Goal: Transaction & Acquisition: Purchase product/service

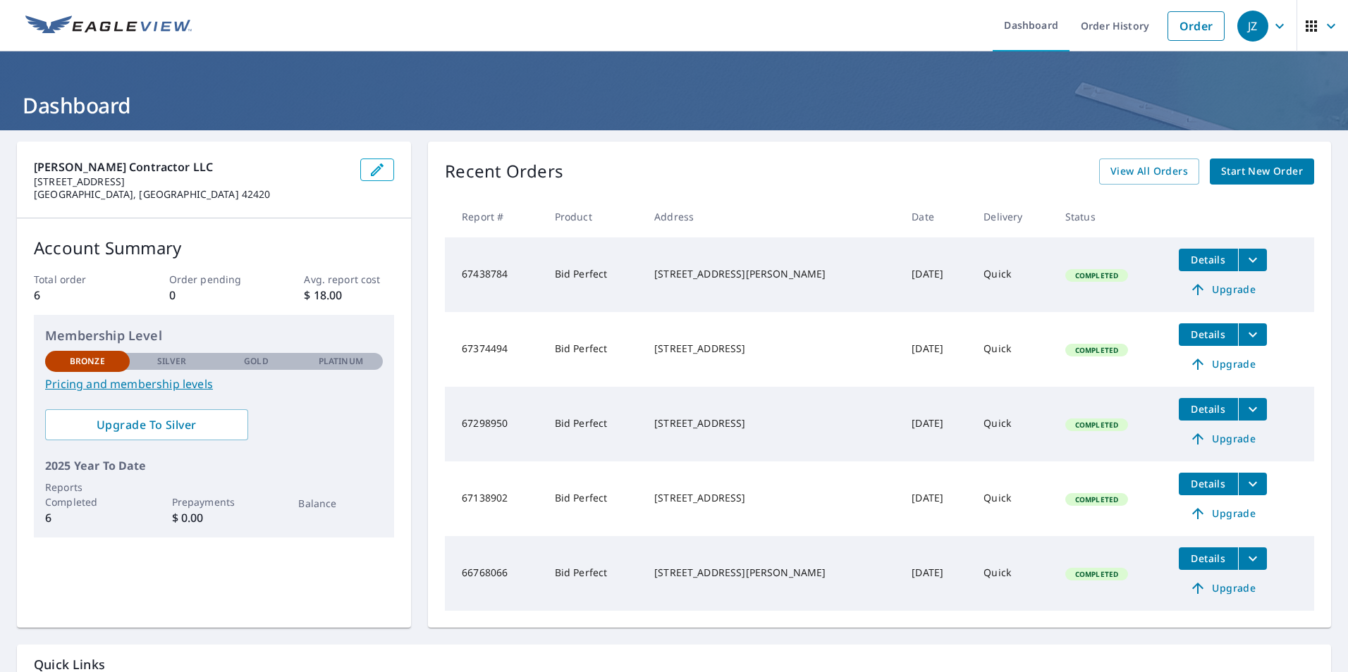
click at [1243, 175] on span "Start New Order" at bounding box center [1262, 172] width 82 height 18
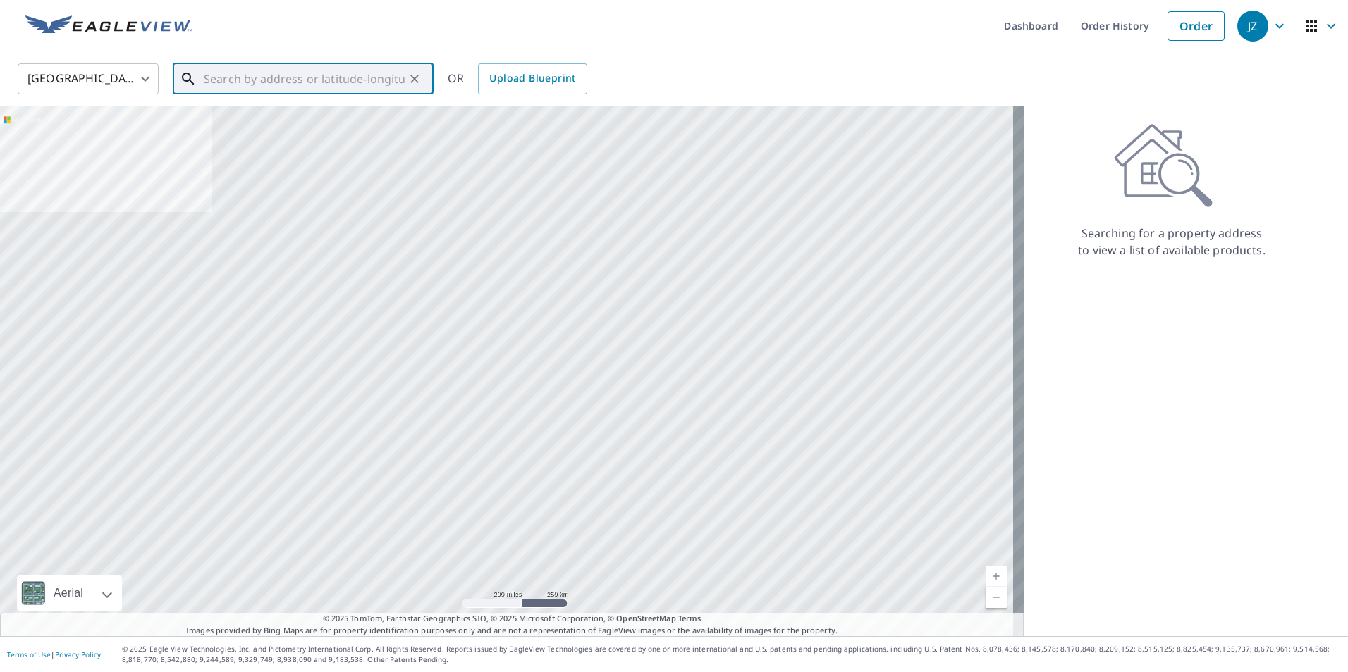
click at [254, 75] on input "text" at bounding box center [304, 78] width 201 height 39
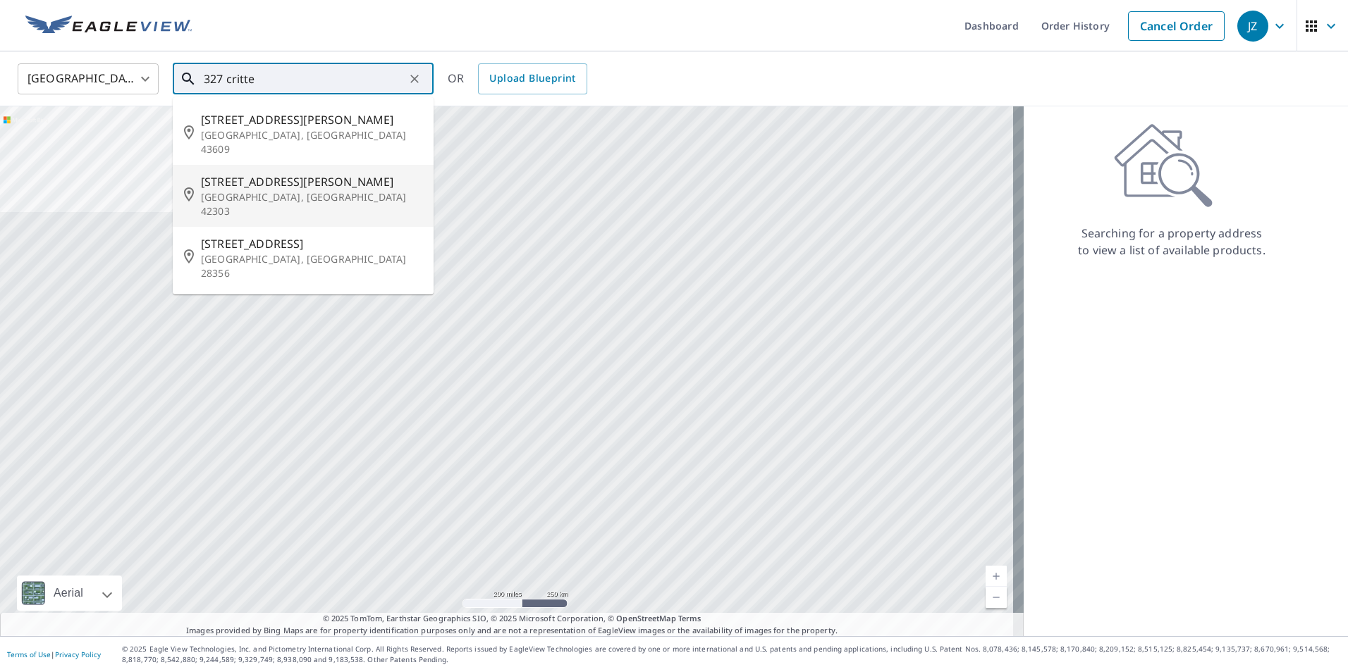
click at [248, 175] on span "[STREET_ADDRESS][PERSON_NAME]" at bounding box center [311, 181] width 221 height 17
type input "[STREET_ADDRESS][PERSON_NAME]"
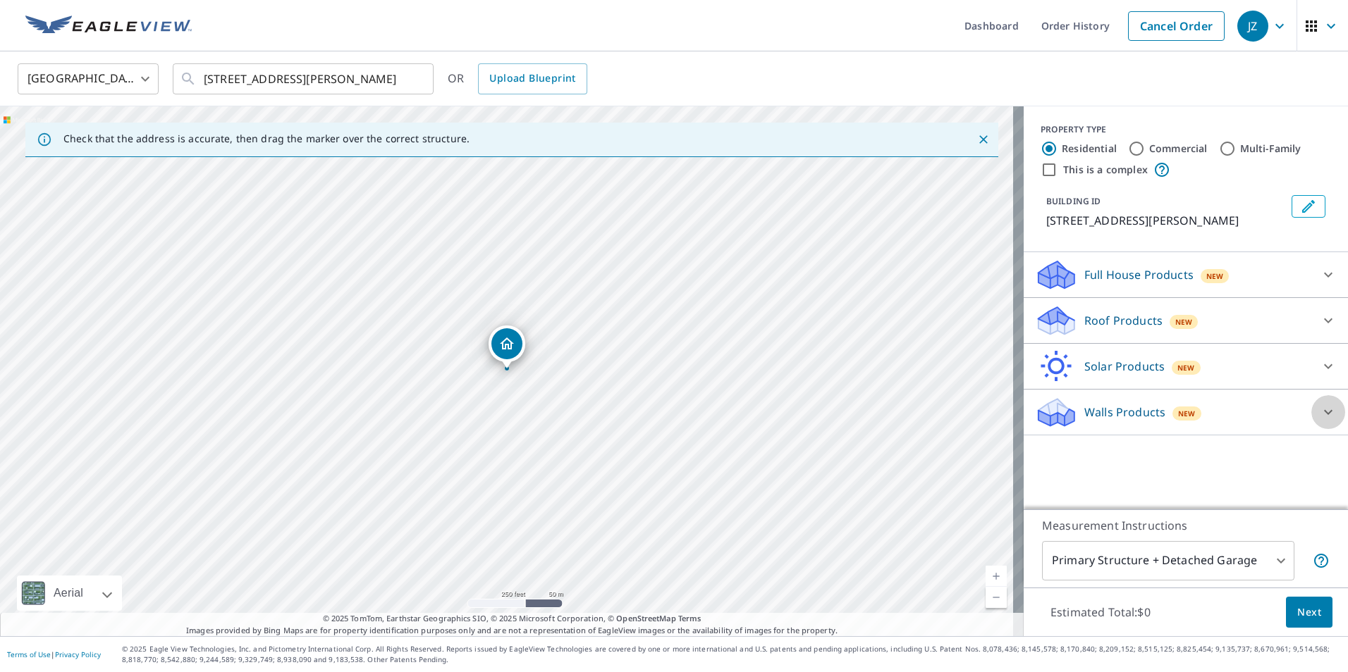
click at [1324, 413] on icon at bounding box center [1328, 412] width 8 height 5
click at [1319, 277] on icon at bounding box center [1327, 274] width 17 height 17
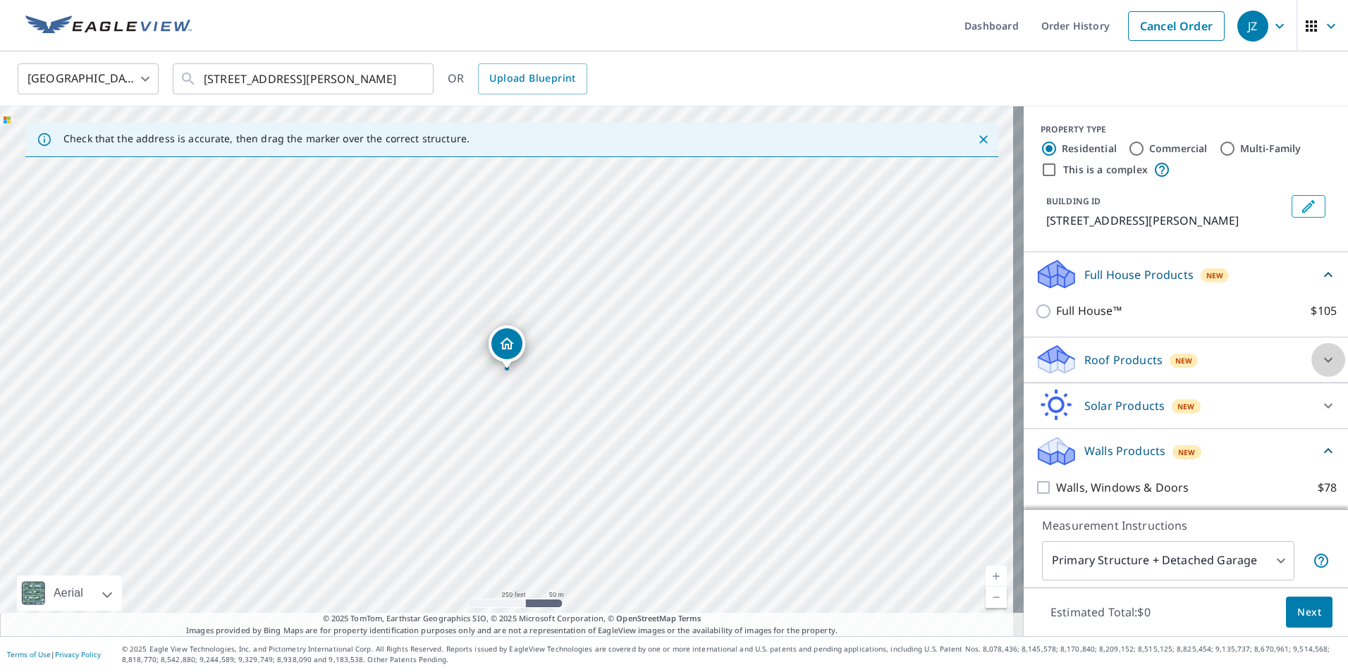
click at [1319, 359] on icon at bounding box center [1327, 360] width 17 height 17
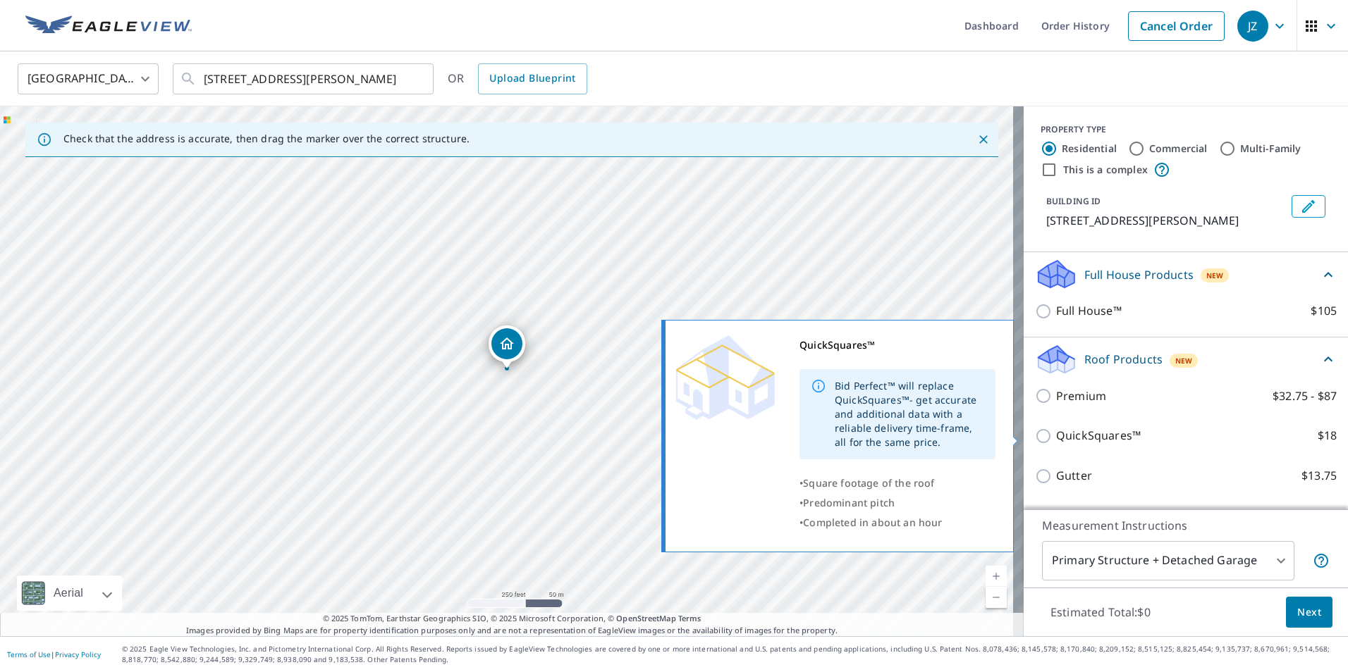
click at [1035, 433] on input "QuickSquares™ $18" at bounding box center [1045, 436] width 21 height 17
checkbox input "true"
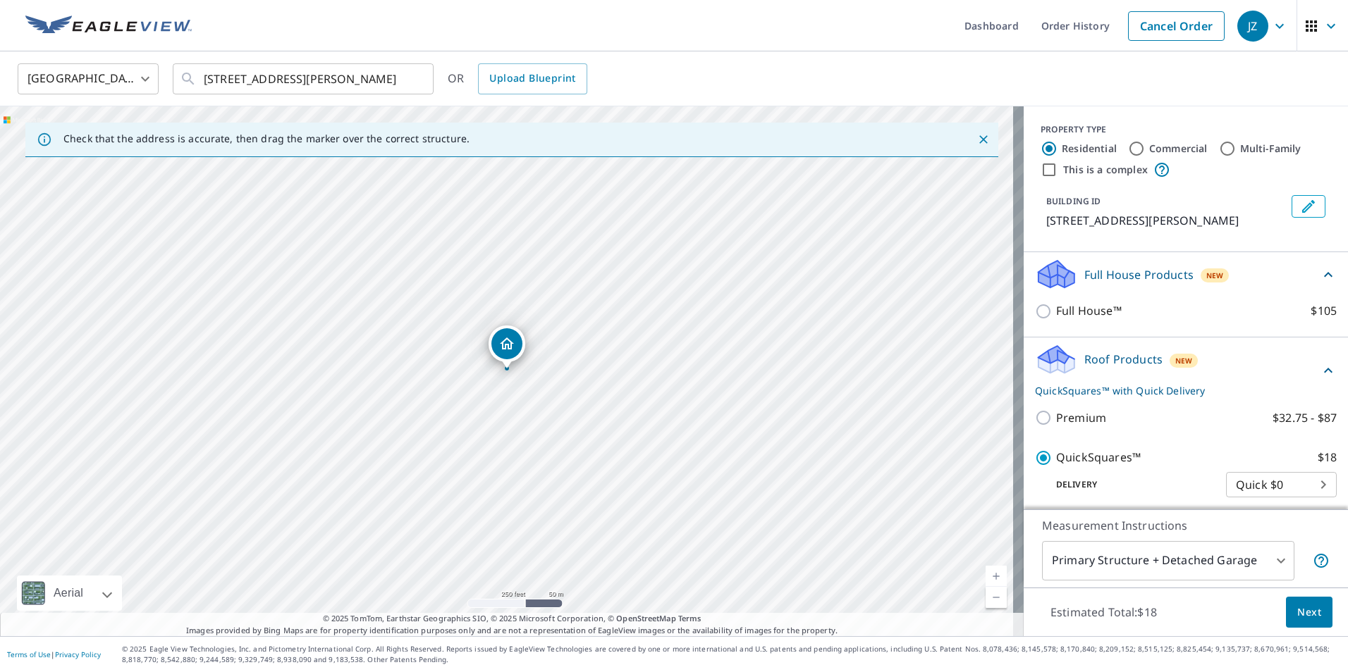
click at [1303, 620] on span "Next" at bounding box center [1309, 613] width 24 height 18
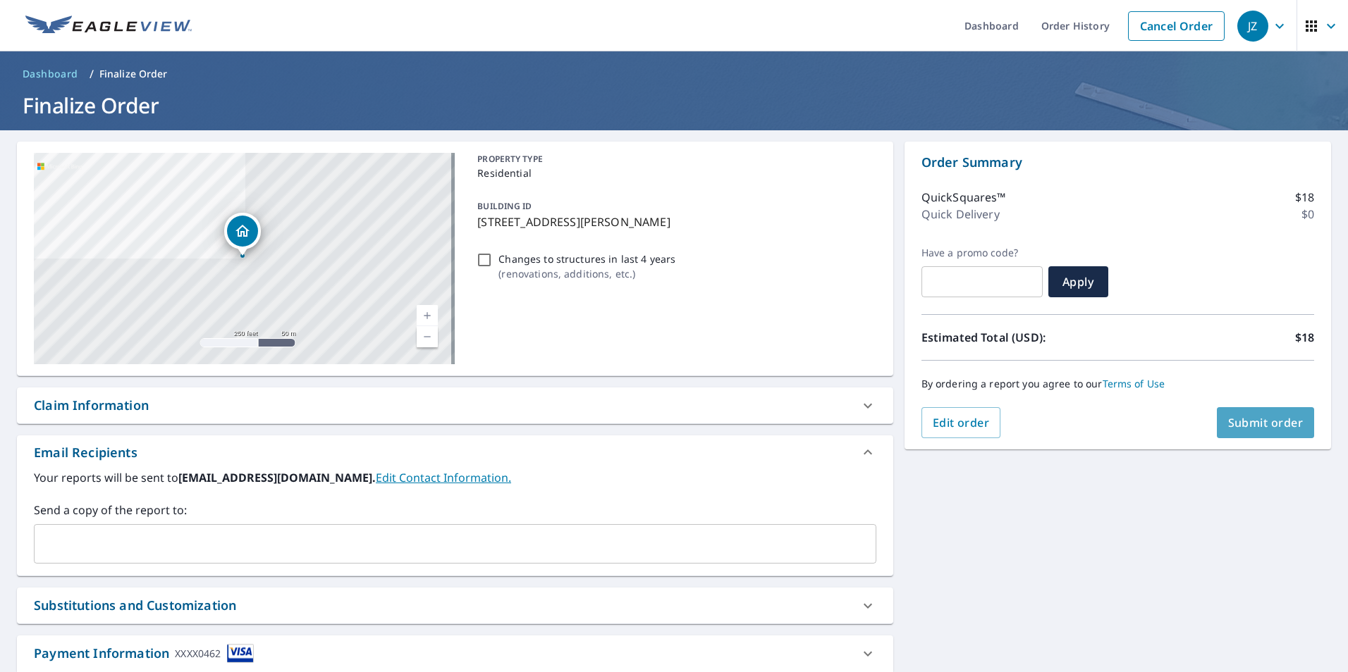
click at [1262, 423] on span "Submit order" at bounding box center [1265, 423] width 75 height 16
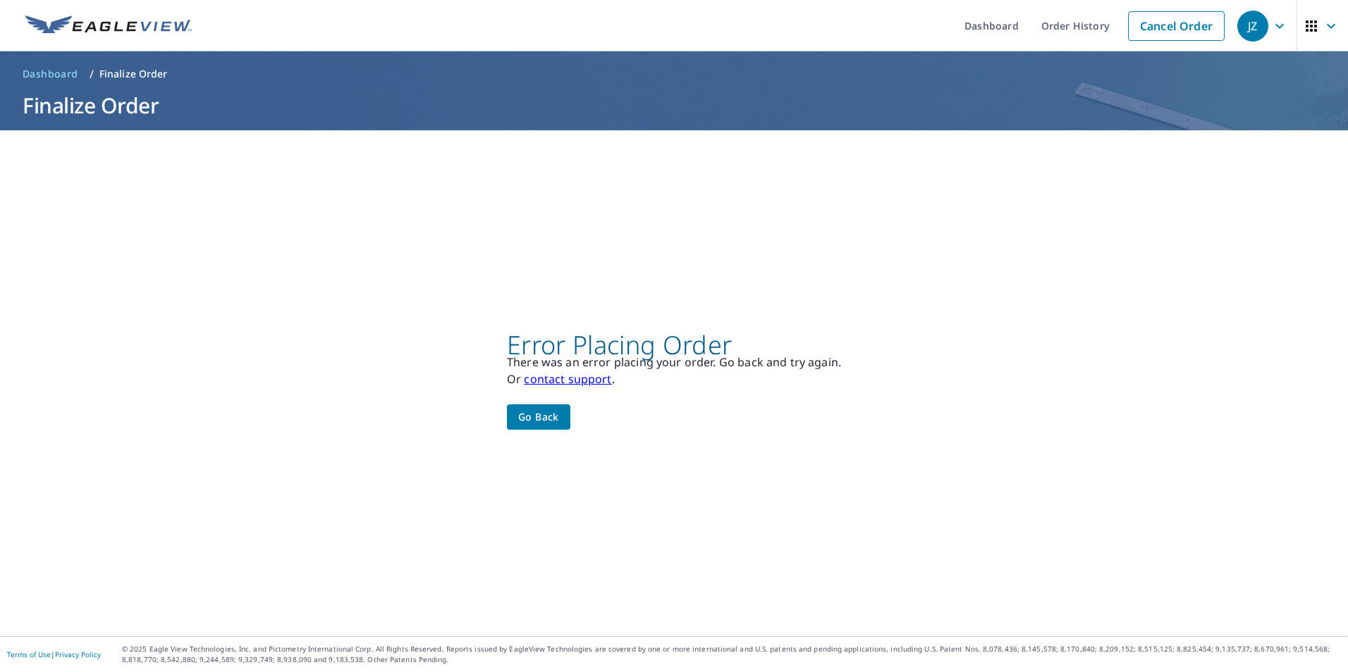
click at [1275, 25] on icon "button" at bounding box center [1279, 25] width 8 height 5
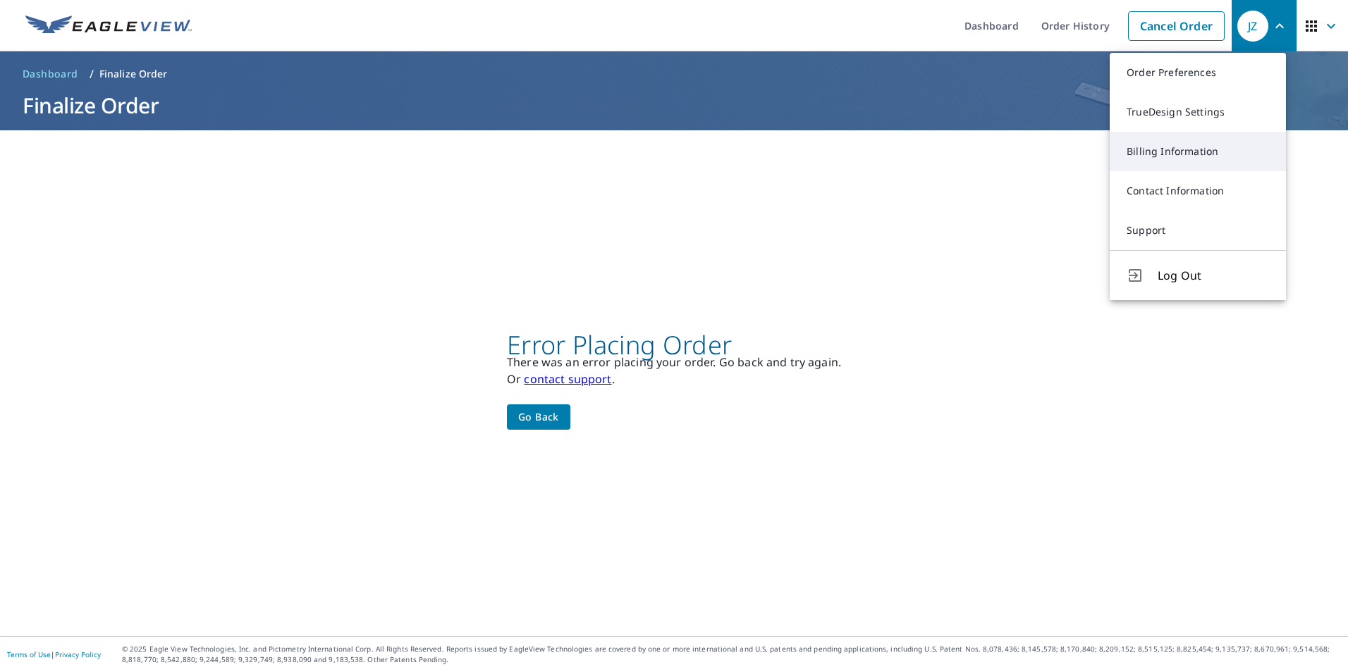
click at [1188, 150] on link "Billing Information" at bounding box center [1197, 151] width 176 height 39
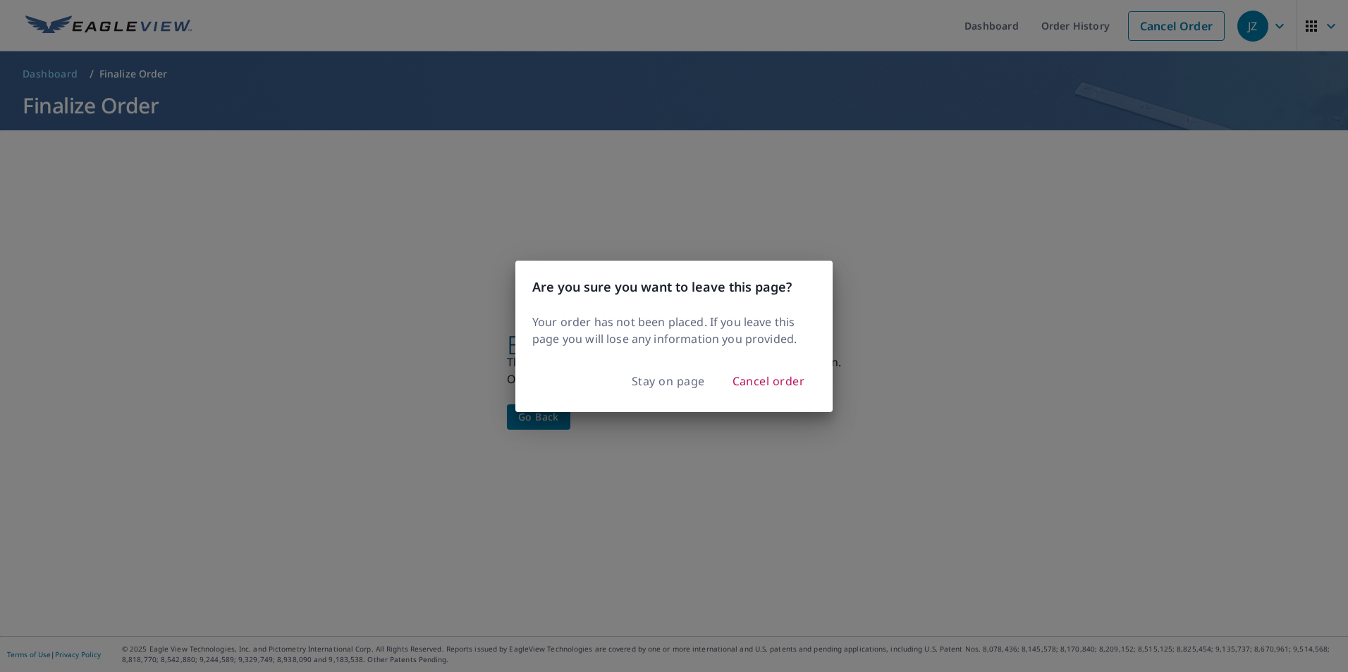
click at [992, 306] on div "Are you sure you want to leave this page? Your order has not been placed. If yo…" at bounding box center [674, 336] width 1348 height 672
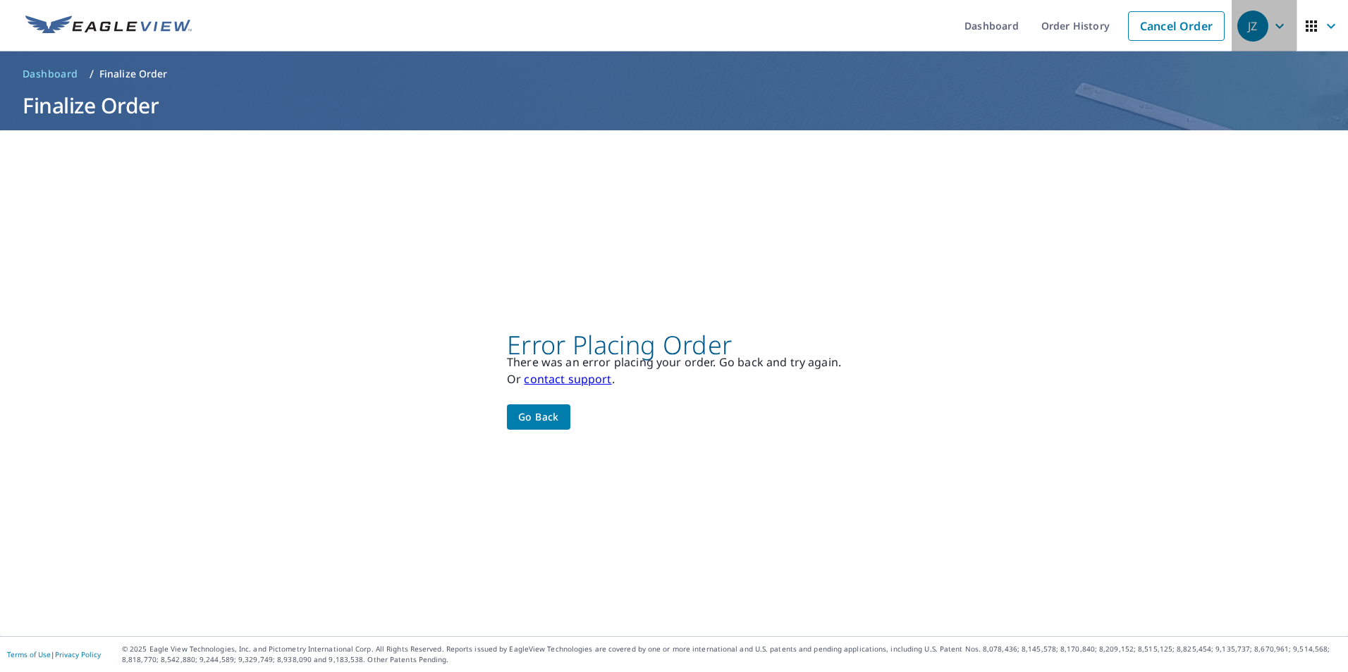
click at [1271, 30] on icon "button" at bounding box center [1279, 26] width 17 height 17
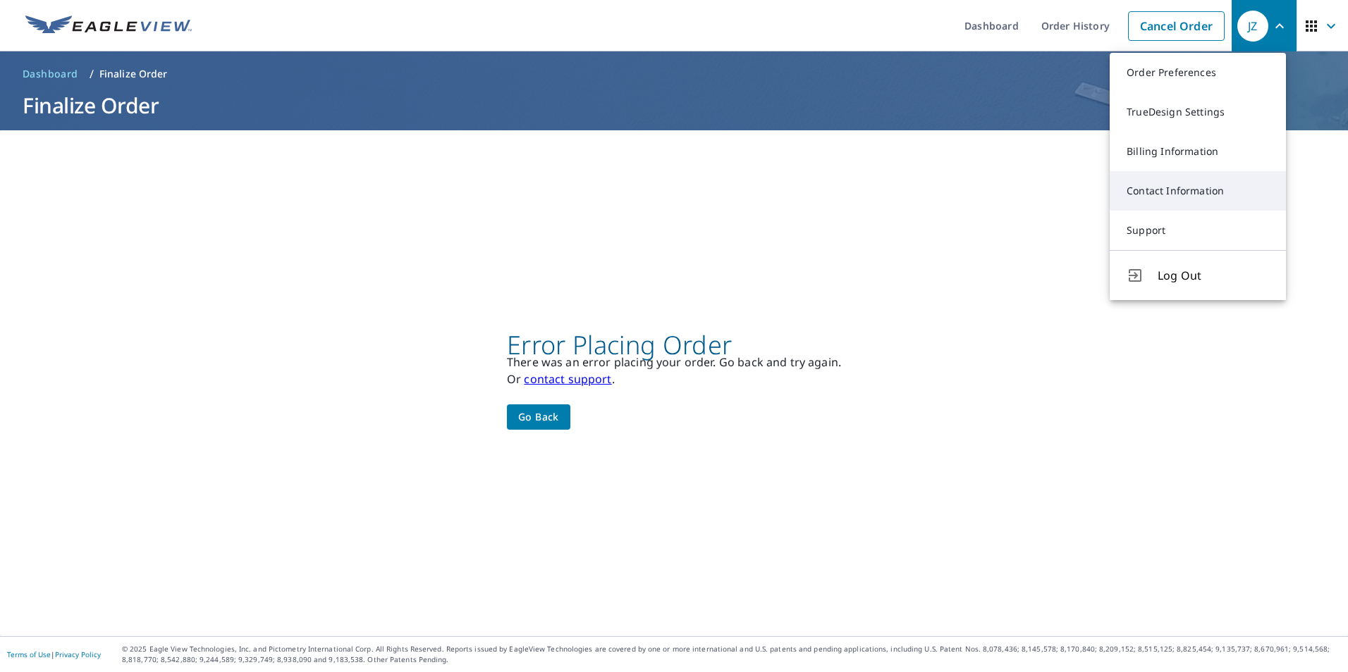
click at [1178, 193] on link "Contact Information" at bounding box center [1197, 190] width 176 height 39
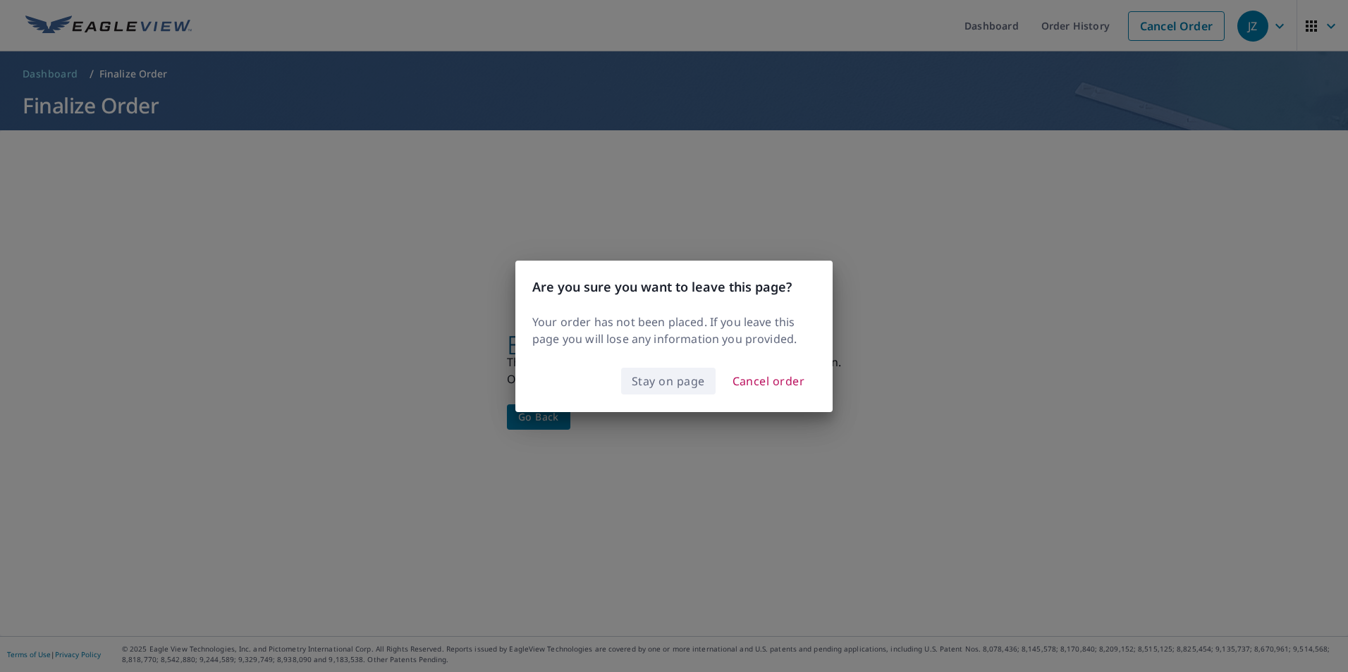
click at [677, 384] on span "Stay on page" at bounding box center [668, 381] width 73 height 20
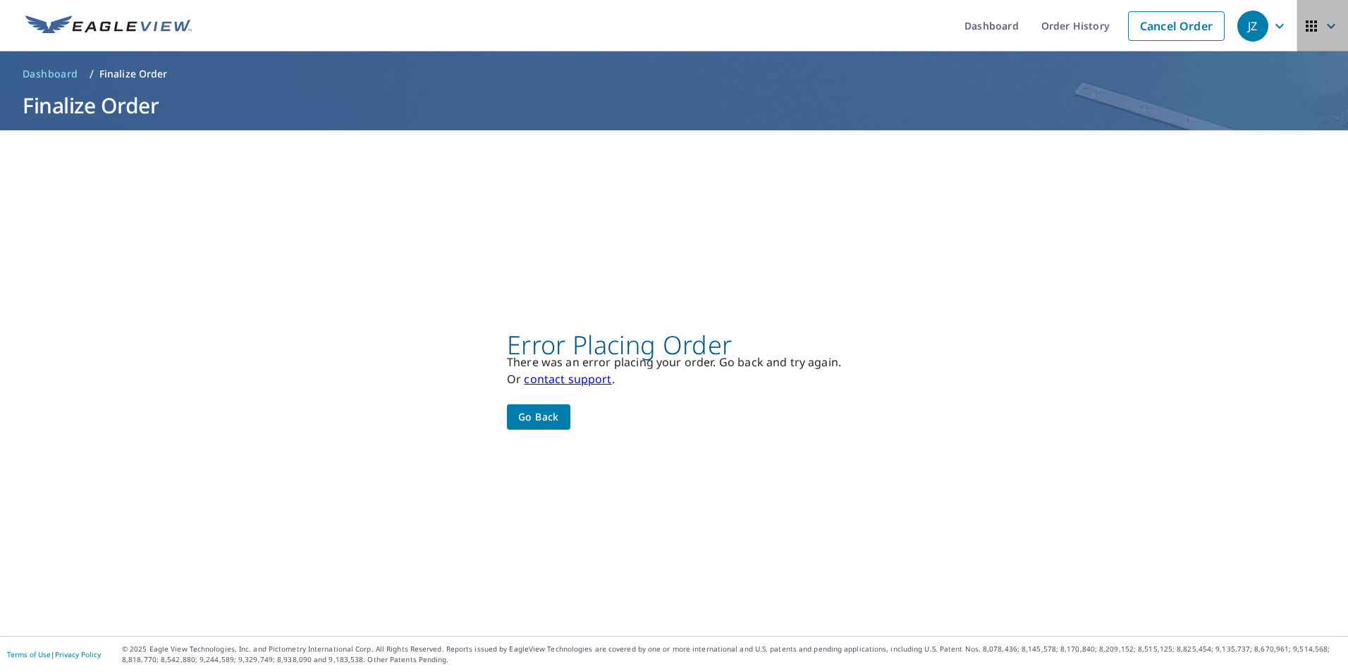
click at [1326, 26] on icon "button" at bounding box center [1330, 25] width 8 height 5
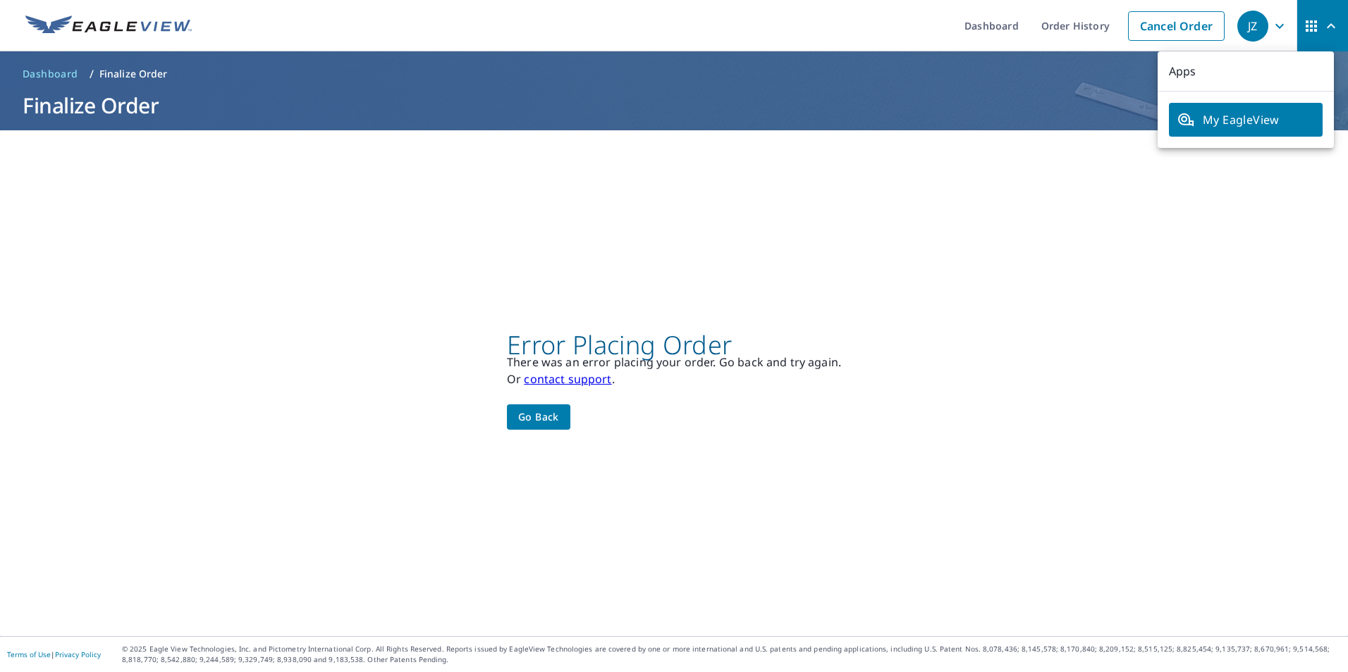
click at [1204, 115] on span "My EagleView" at bounding box center [1245, 119] width 137 height 17
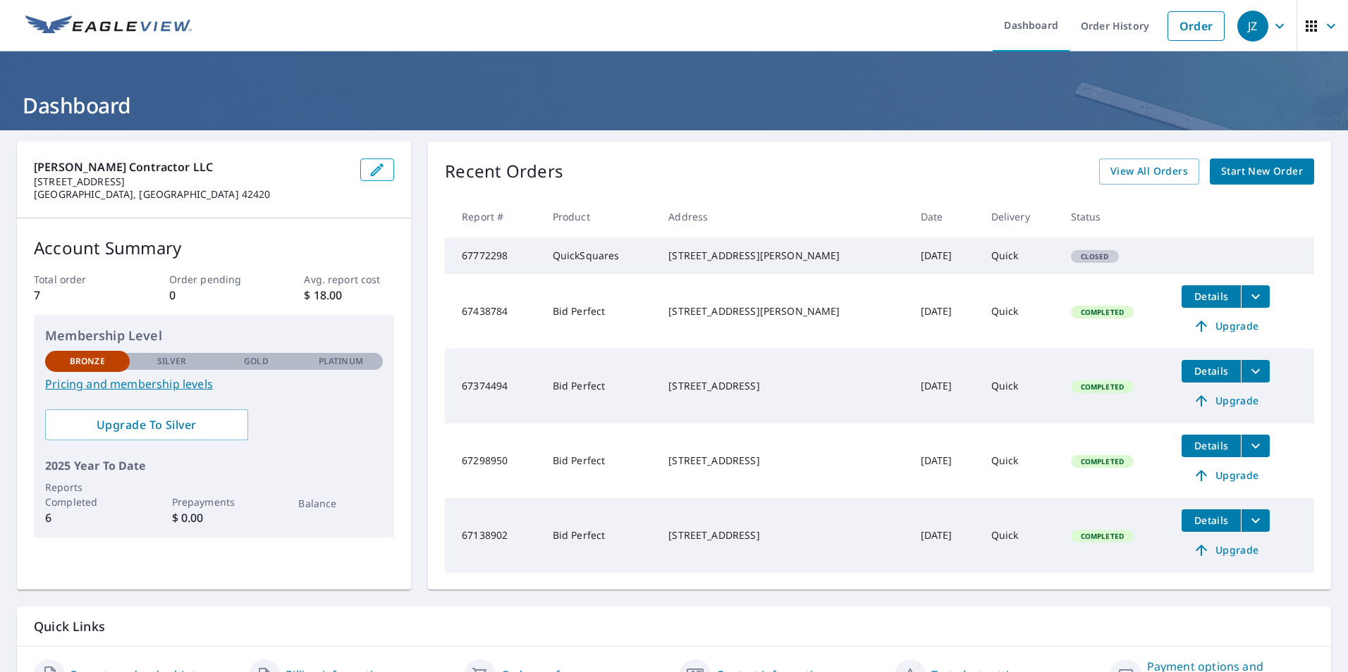
click at [277, 168] on p "[PERSON_NAME] Contractor LLC" at bounding box center [191, 167] width 315 height 17
click at [371, 173] on icon "button" at bounding box center [377, 169] width 17 height 17
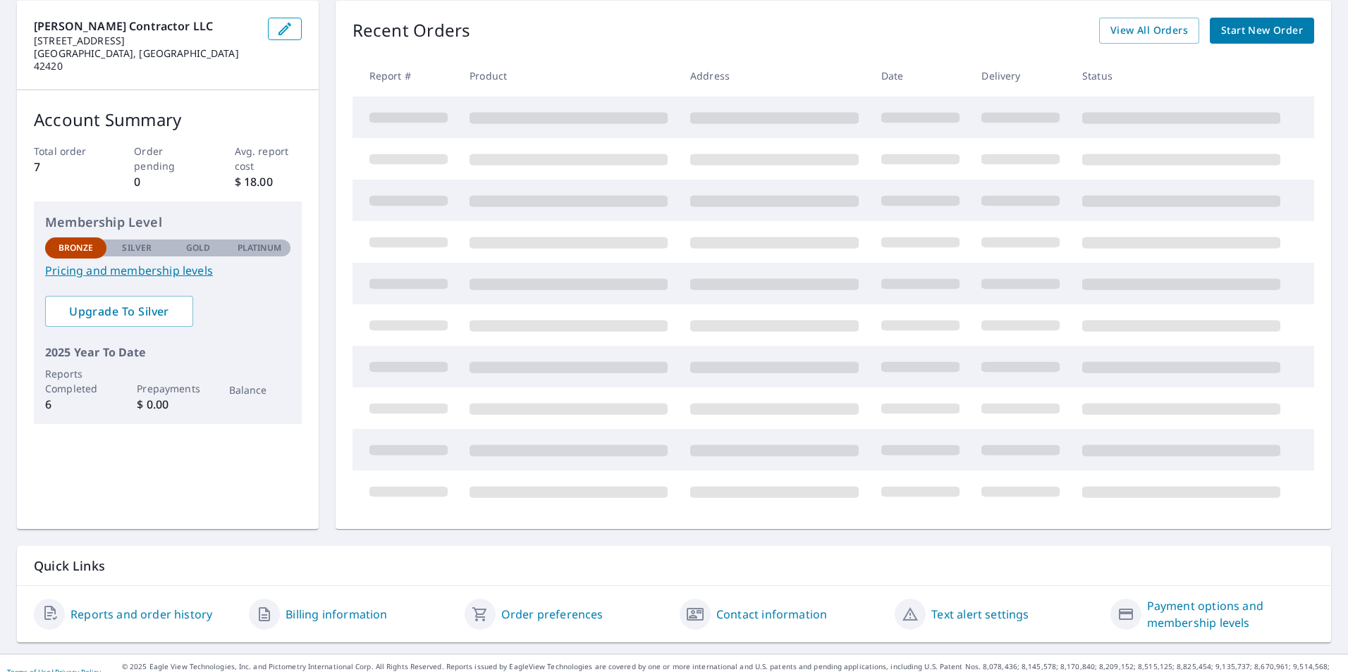
scroll to position [92, 0]
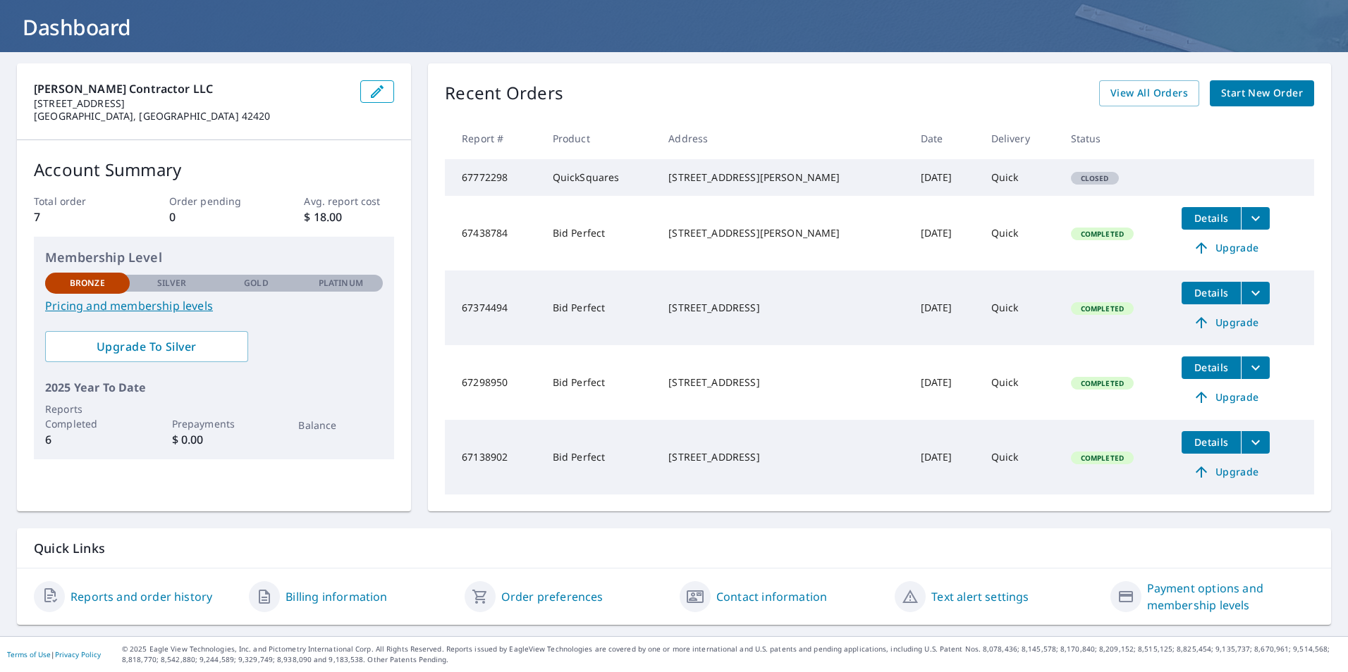
click at [1166, 596] on link "Payment options and membership levels" at bounding box center [1230, 597] width 167 height 34
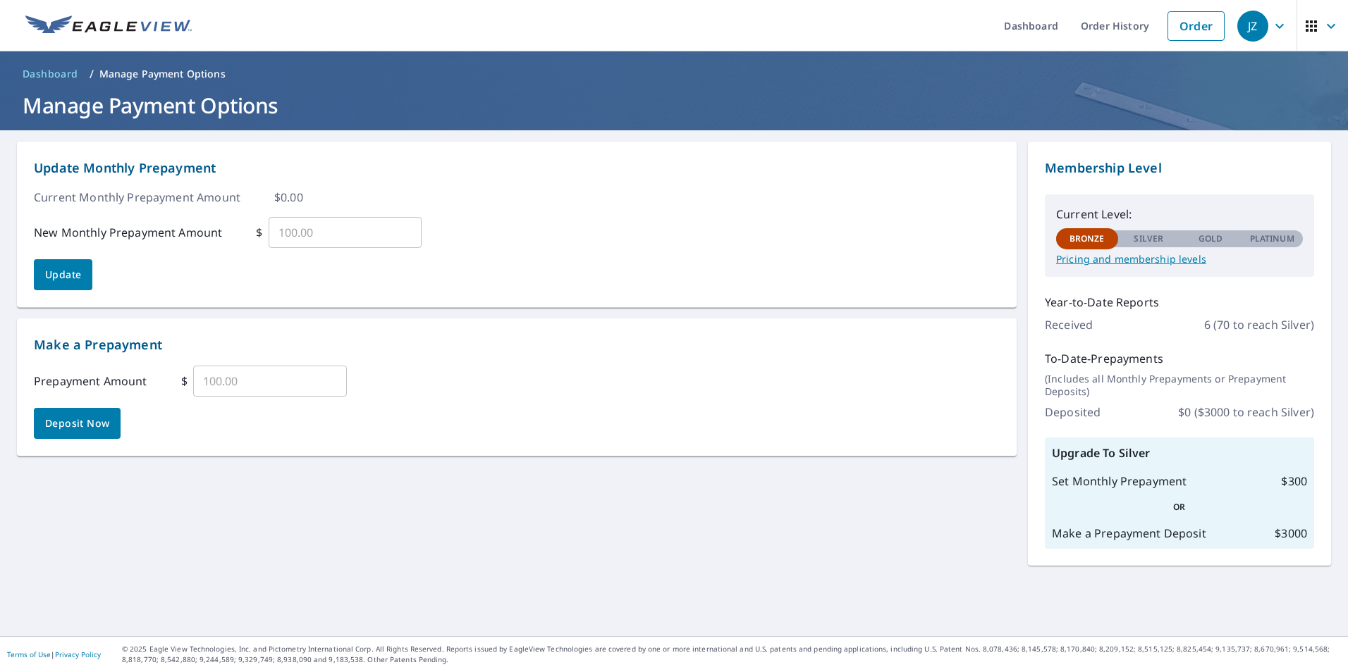
click at [1143, 242] on p "Silver" at bounding box center [1148, 239] width 30 height 13
click at [180, 71] on p "Manage Payment Options" at bounding box center [162, 74] width 126 height 14
click at [202, 73] on p "Manage Payment Options" at bounding box center [162, 74] width 126 height 14
click at [1090, 259] on p "Pricing and membership levels" at bounding box center [1179, 259] width 247 height 13
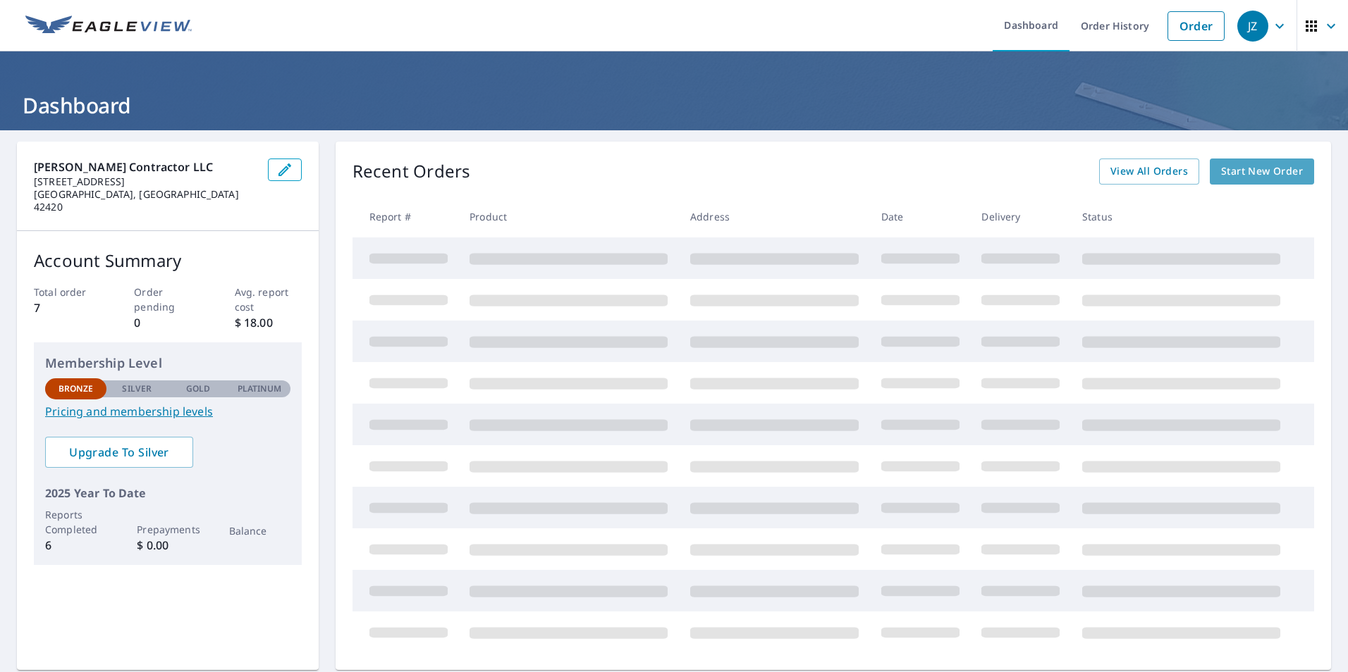
click at [1236, 171] on span "Start New Order" at bounding box center [1262, 172] width 82 height 18
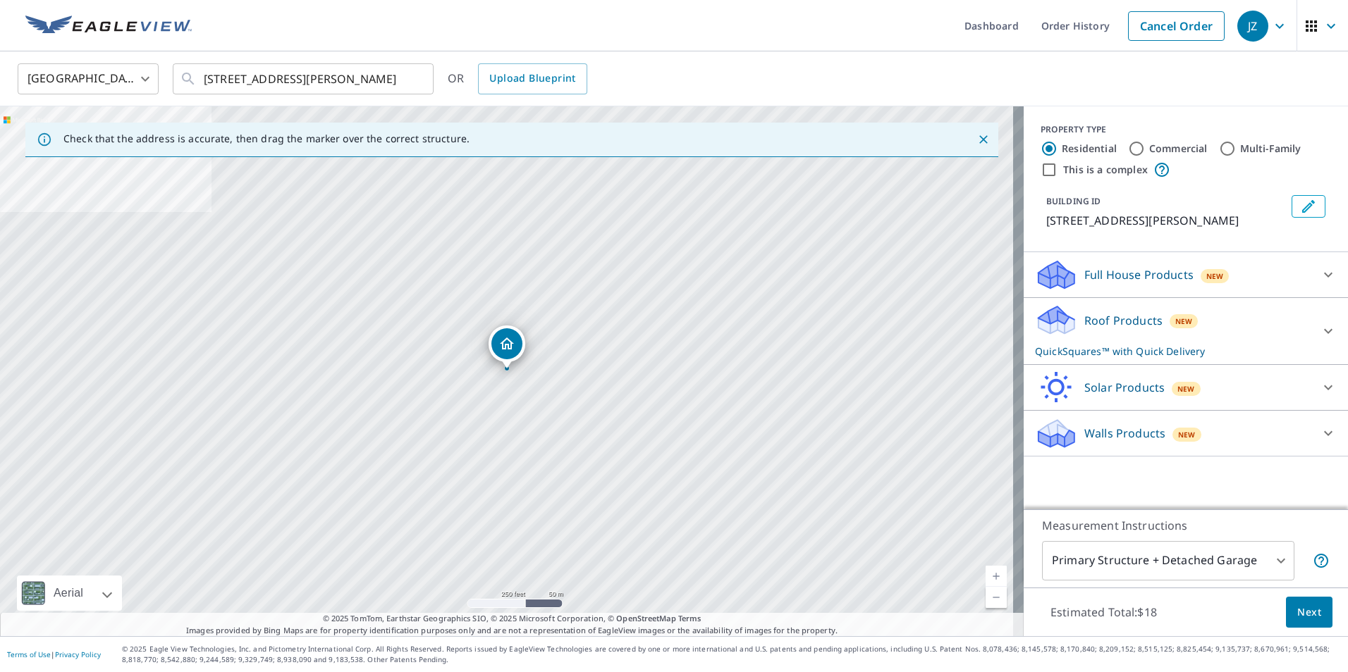
click at [1319, 273] on icon at bounding box center [1327, 274] width 17 height 17
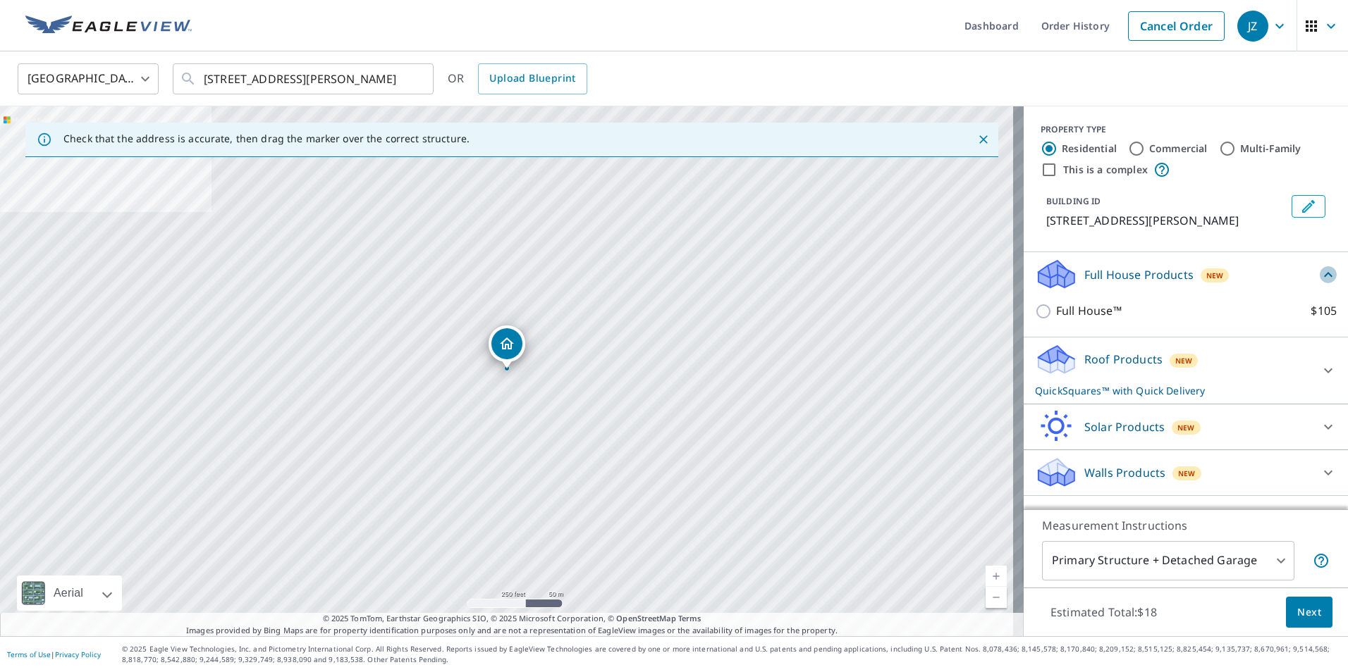
click at [1319, 269] on icon at bounding box center [1327, 274] width 17 height 17
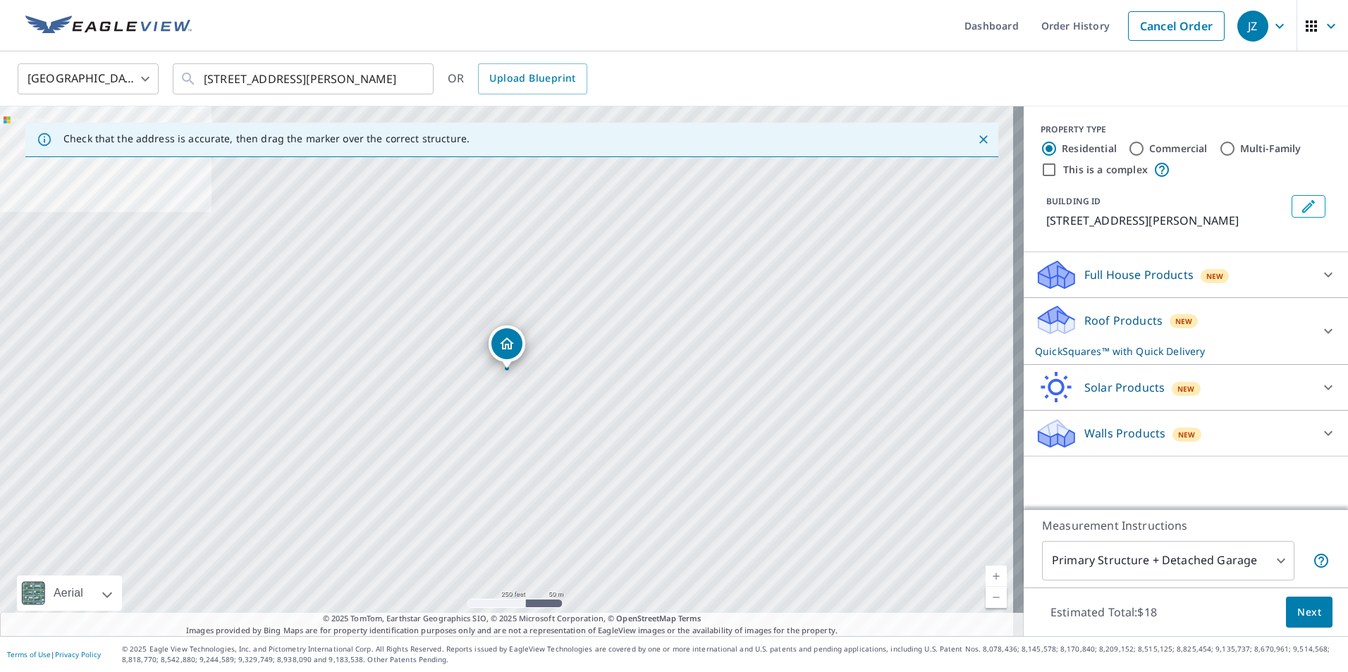
click at [1319, 333] on icon at bounding box center [1327, 331] width 17 height 17
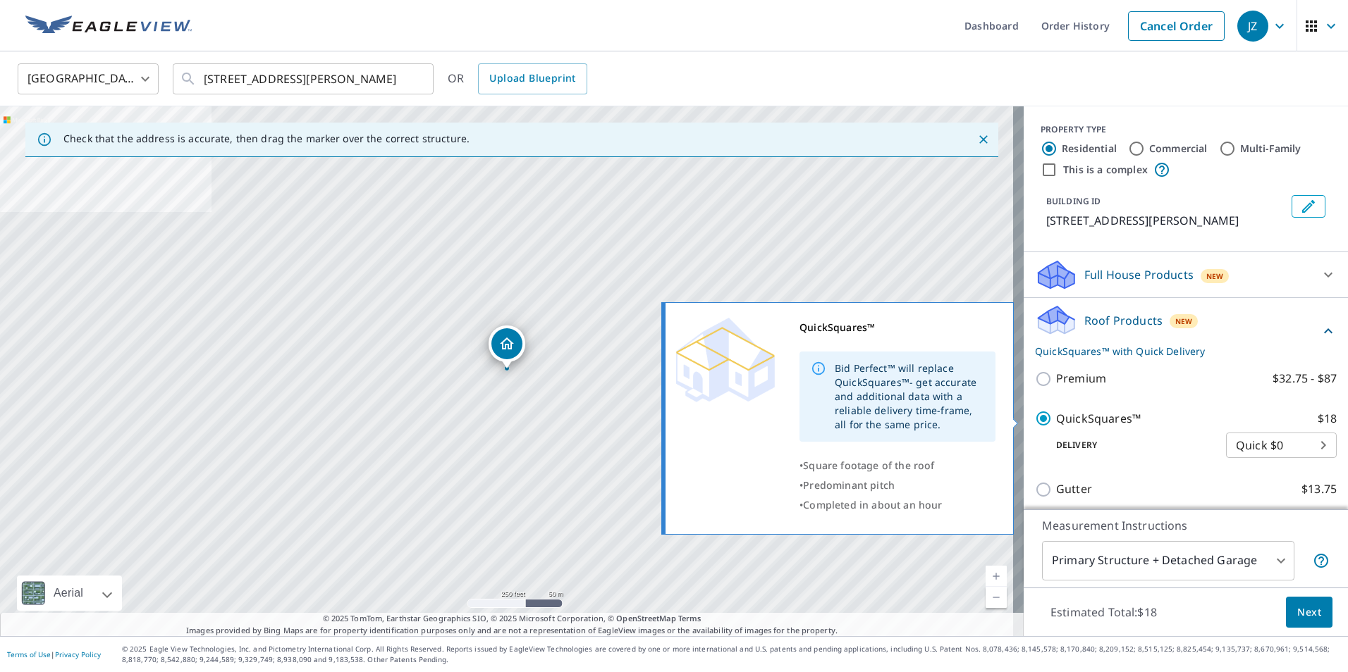
click at [1317, 415] on p "$18" at bounding box center [1326, 419] width 19 height 18
click at [1056, 415] on input "QuickSquares™ $18" at bounding box center [1045, 418] width 21 height 17
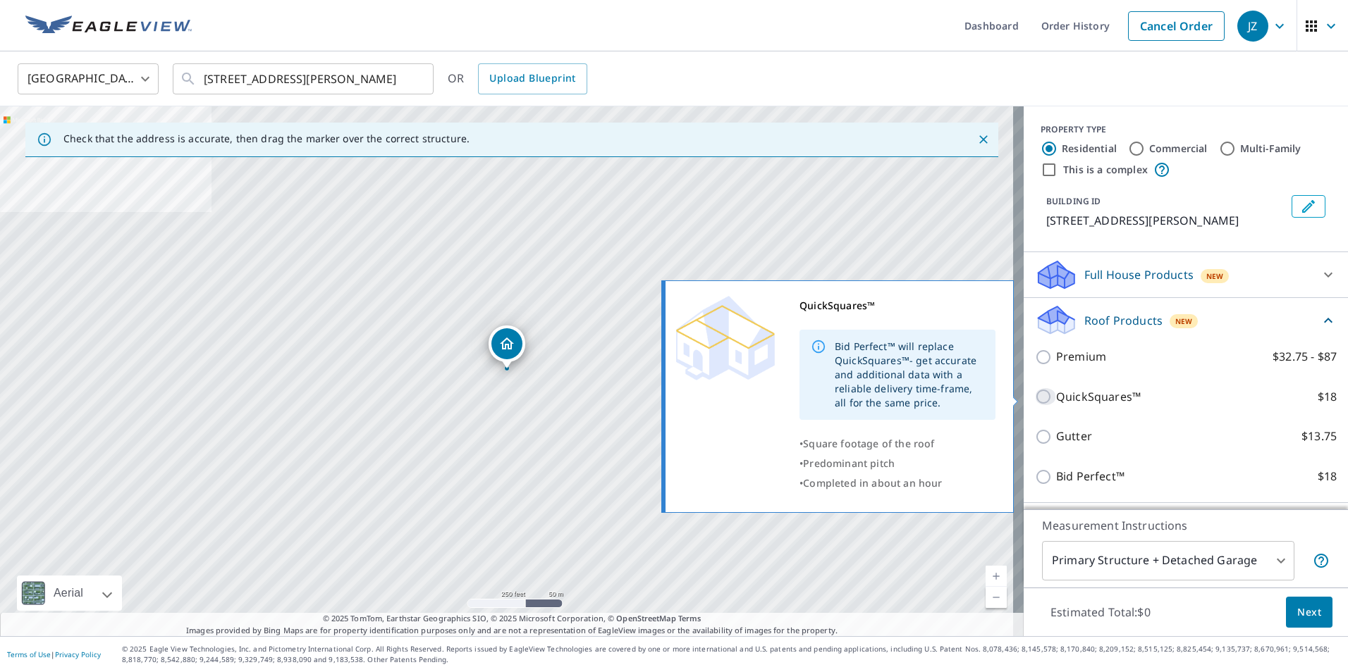
click at [1035, 396] on input "QuickSquares™ $18" at bounding box center [1045, 396] width 21 height 17
checkbox input "true"
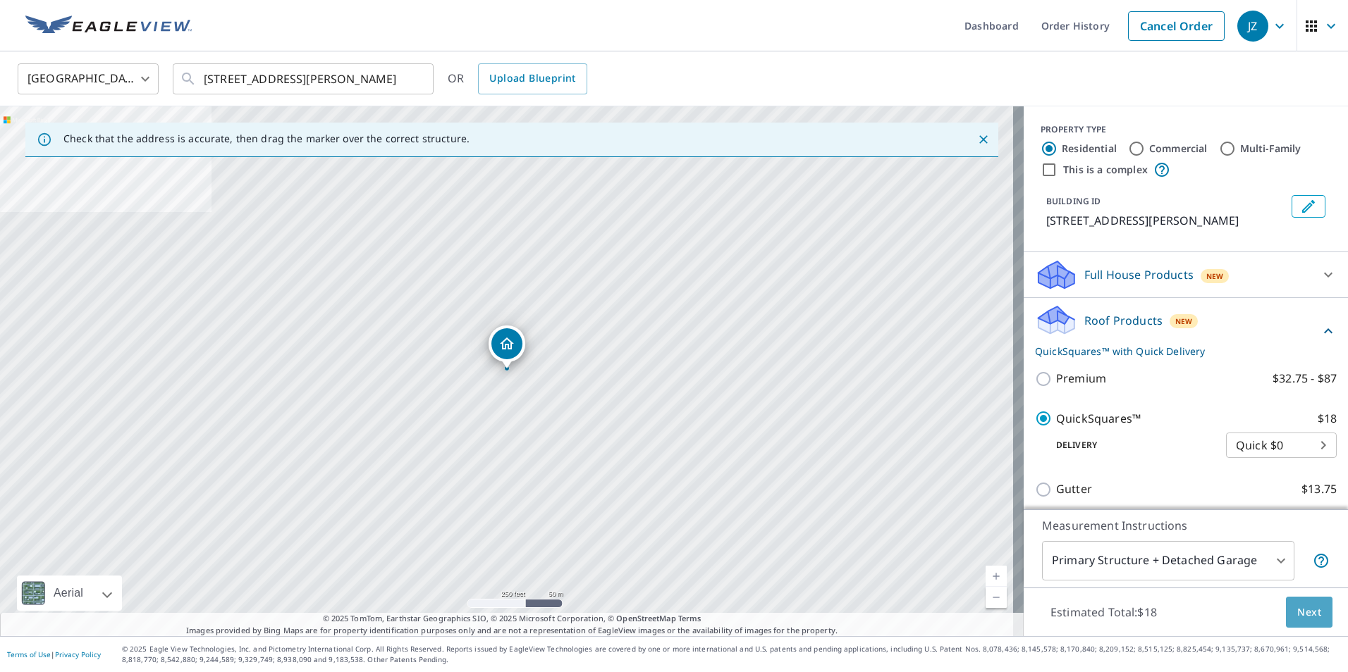
click at [1297, 612] on span "Next" at bounding box center [1309, 613] width 24 height 18
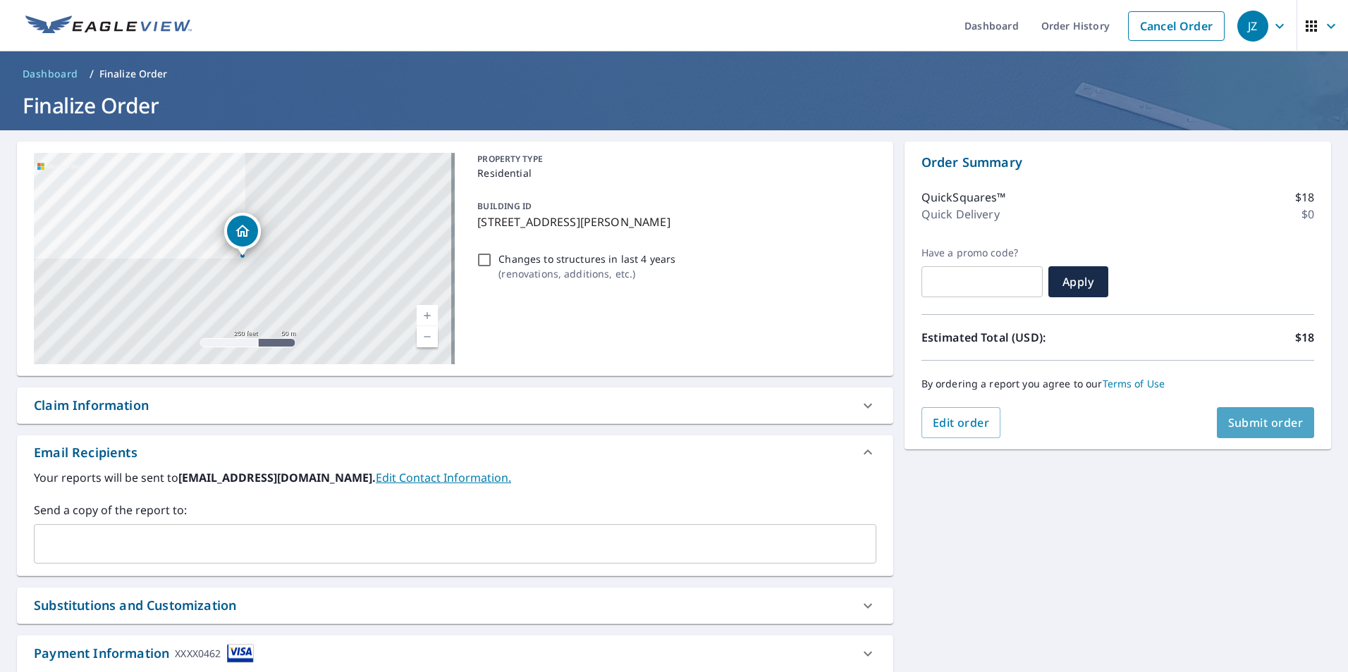
click at [1241, 424] on span "Submit order" at bounding box center [1265, 423] width 75 height 16
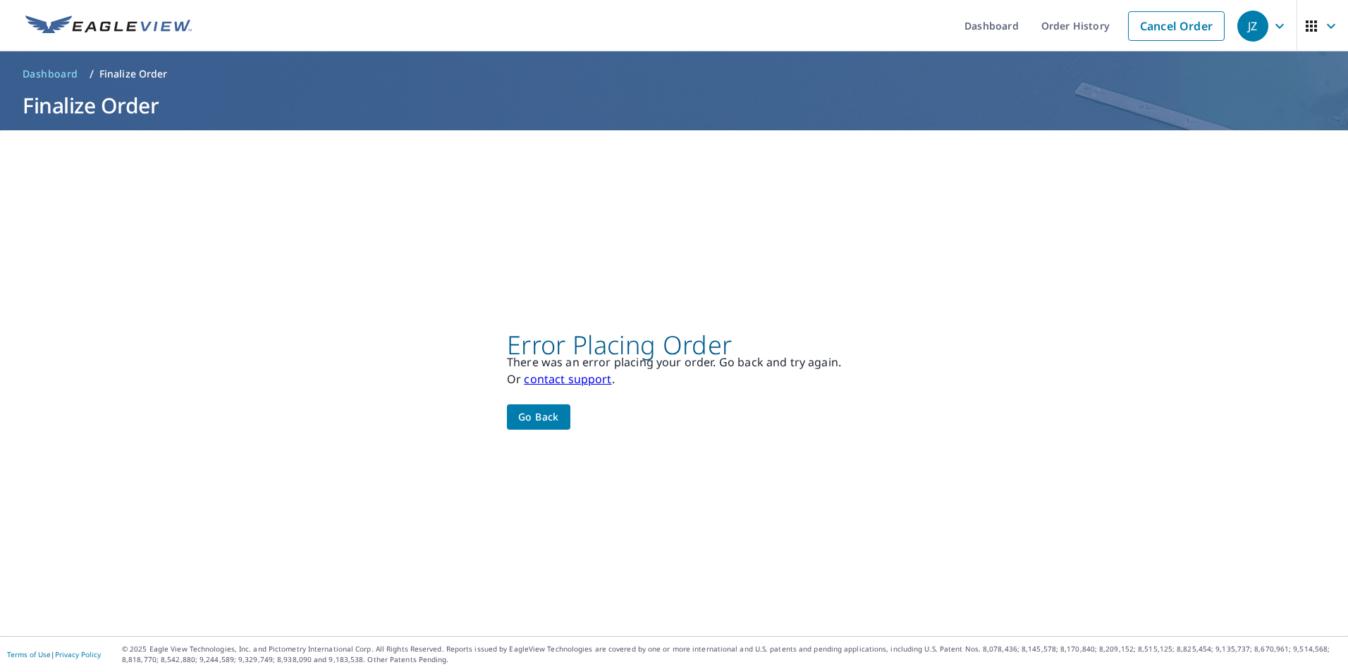
click at [1238, 27] on div "JZ" at bounding box center [1252, 26] width 31 height 31
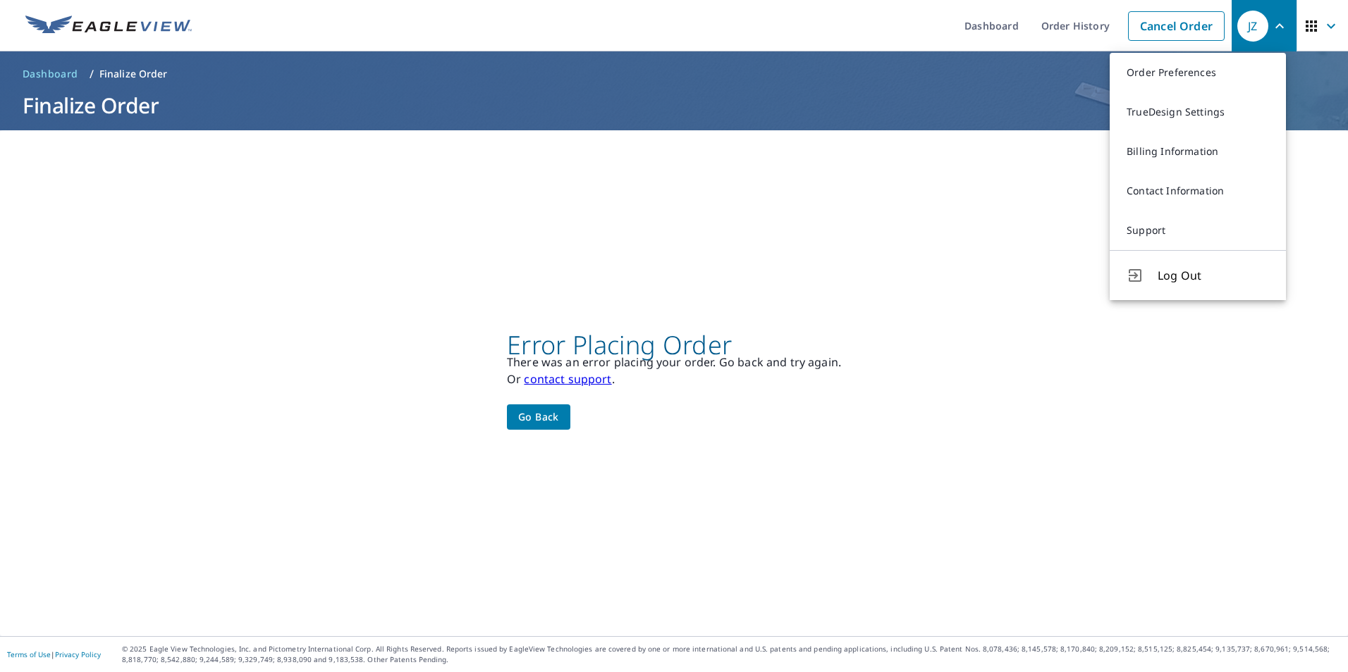
click at [824, 197] on div "Error Placing Order There was an error placing your order. Go back and try agai…" at bounding box center [674, 383] width 1348 height 506
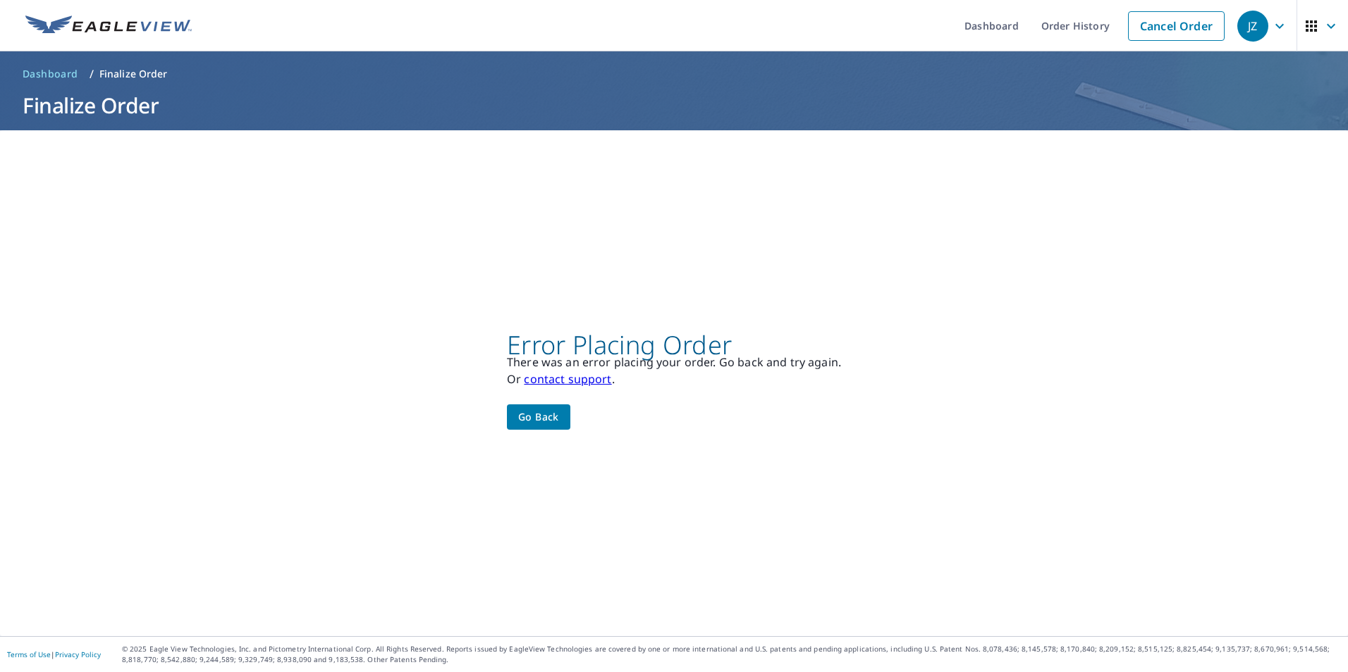
click at [1231, 27] on button "JZ" at bounding box center [1263, 25] width 65 height 51
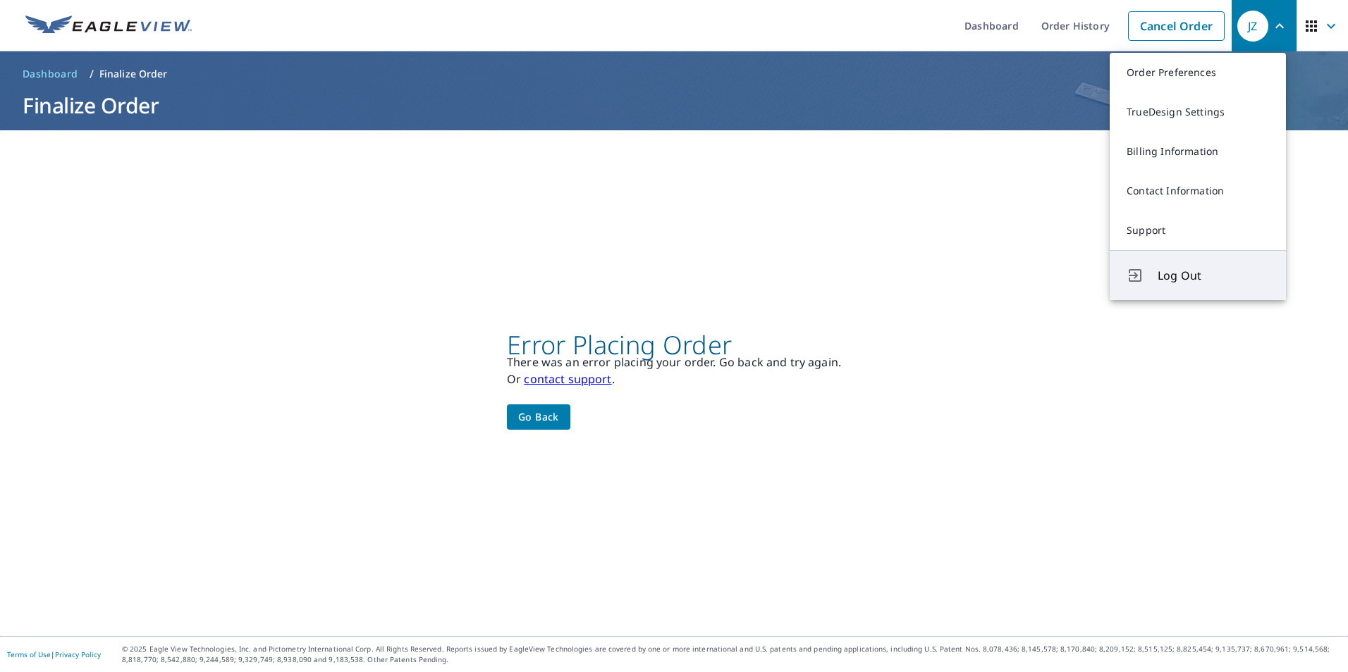
click at [1211, 276] on span "Log Out" at bounding box center [1212, 275] width 111 height 17
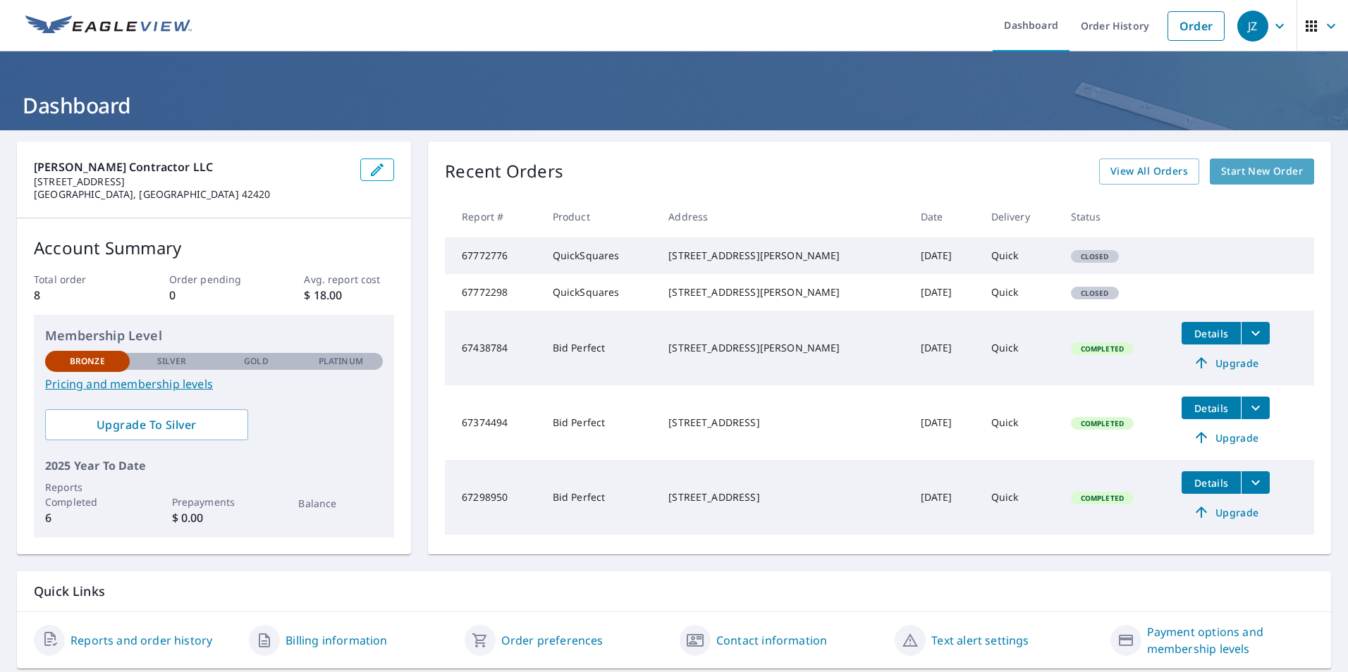
click at [1276, 171] on span "Start New Order" at bounding box center [1262, 172] width 82 height 18
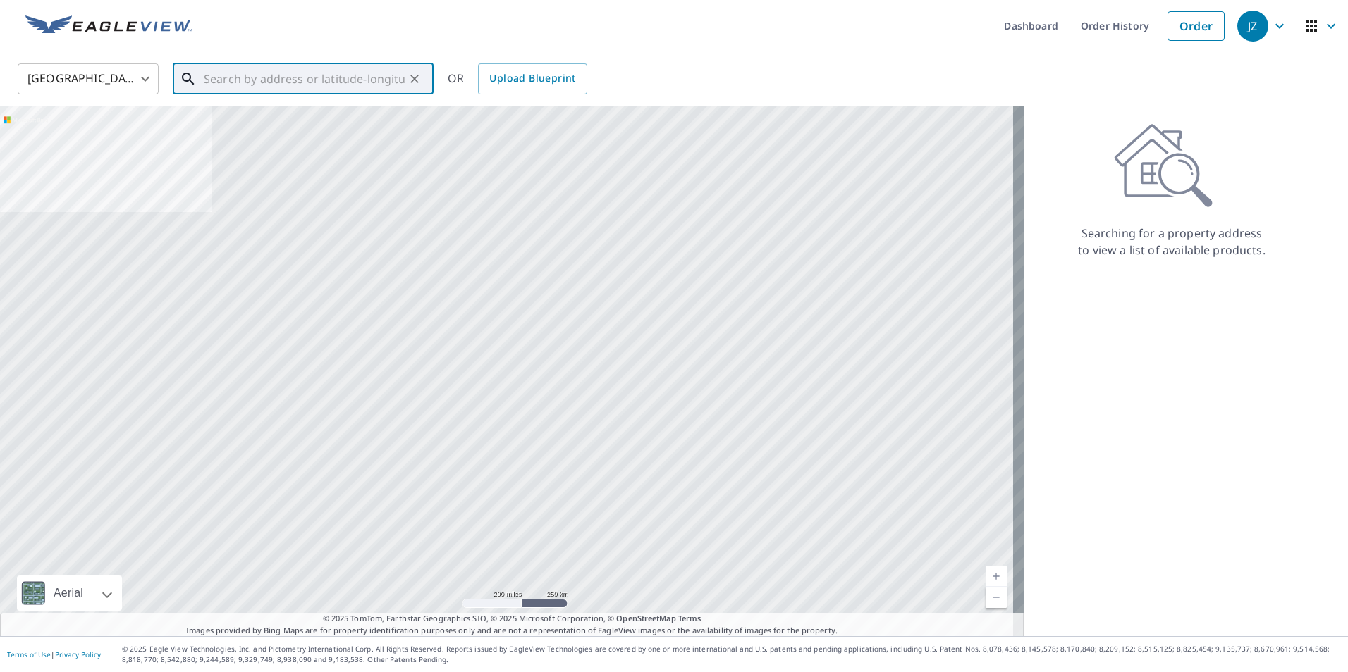
click at [326, 82] on input "text" at bounding box center [304, 78] width 201 height 39
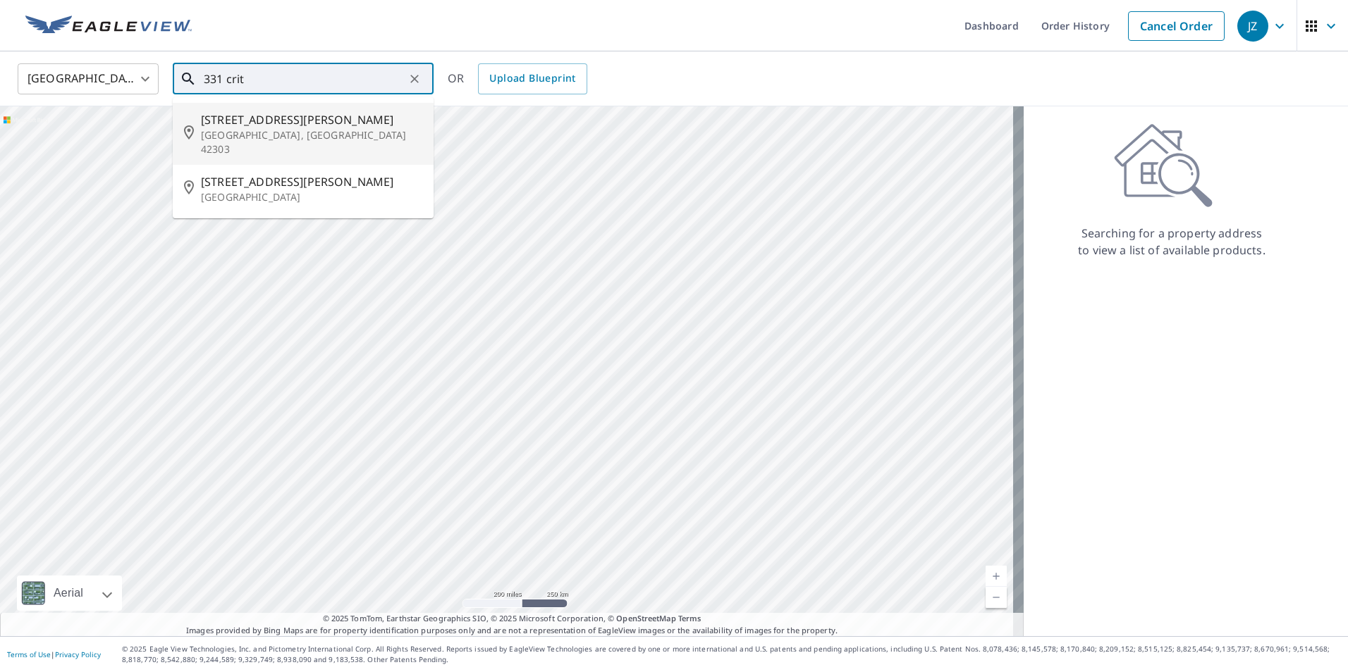
click at [259, 122] on span "[STREET_ADDRESS][PERSON_NAME]" at bounding box center [311, 119] width 221 height 17
type input "[STREET_ADDRESS][PERSON_NAME]"
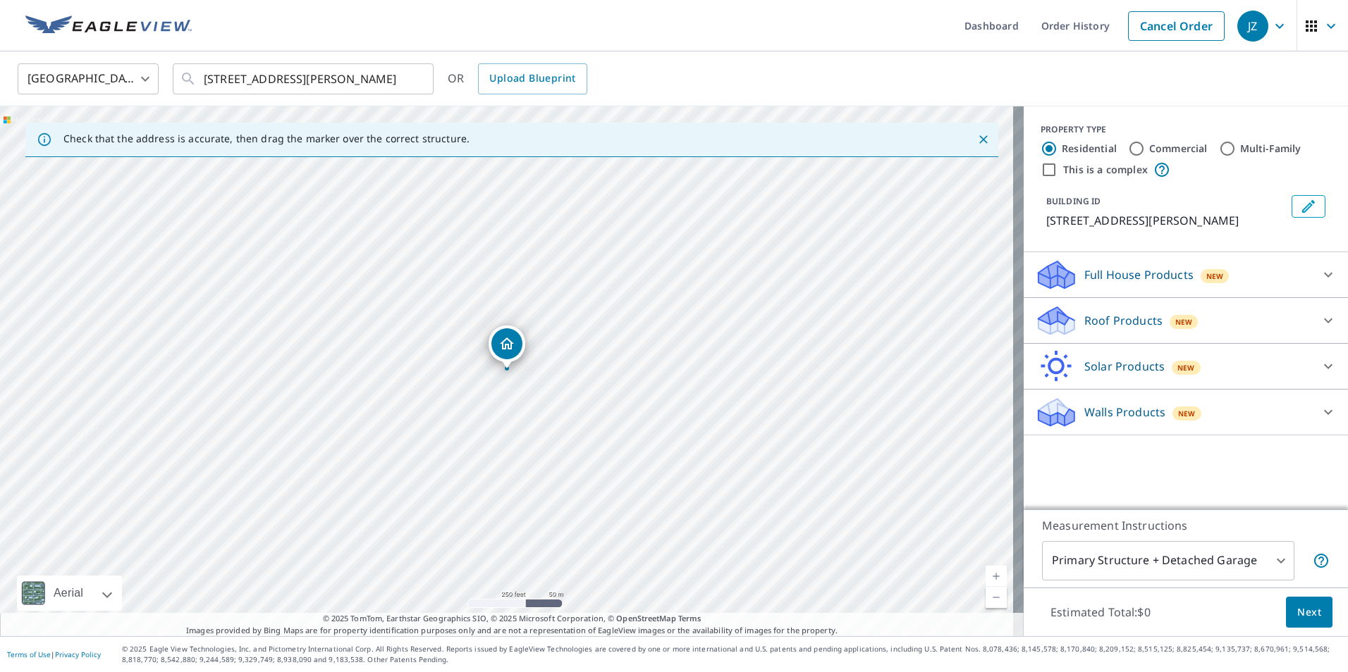
click at [1319, 320] on icon at bounding box center [1327, 320] width 17 height 17
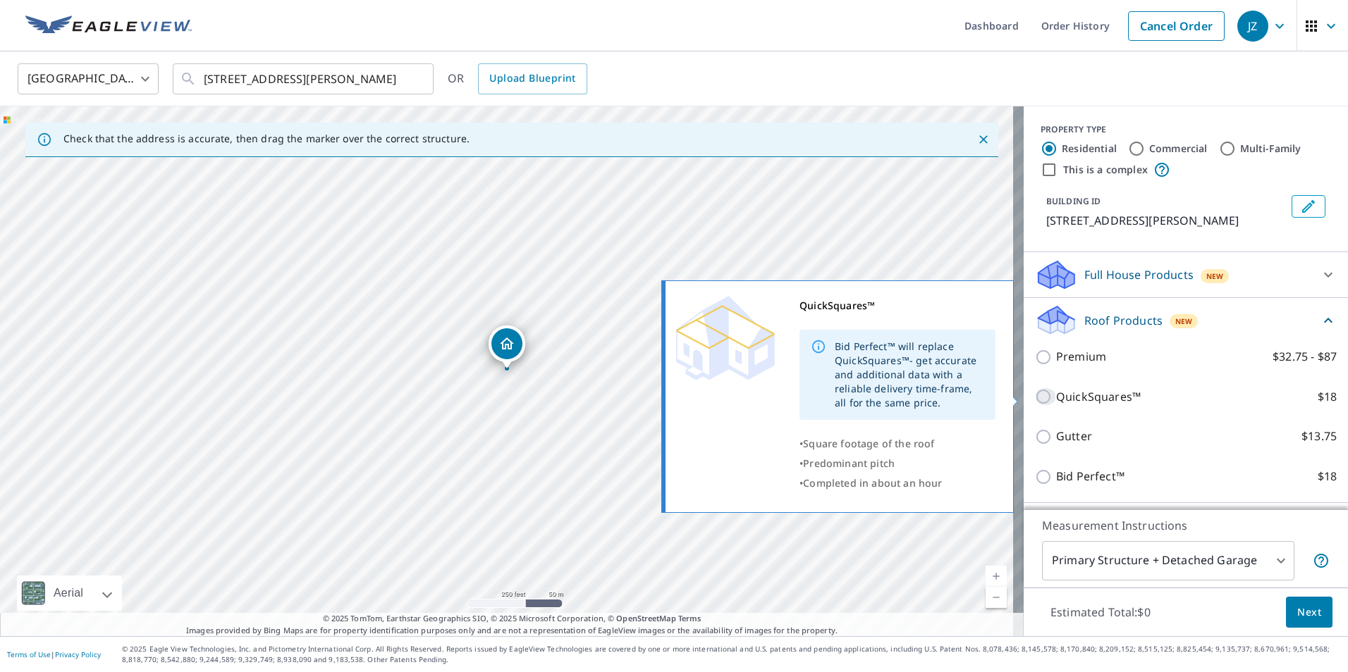
click at [1035, 396] on input "QuickSquares™ $18" at bounding box center [1045, 396] width 21 height 17
checkbox input "true"
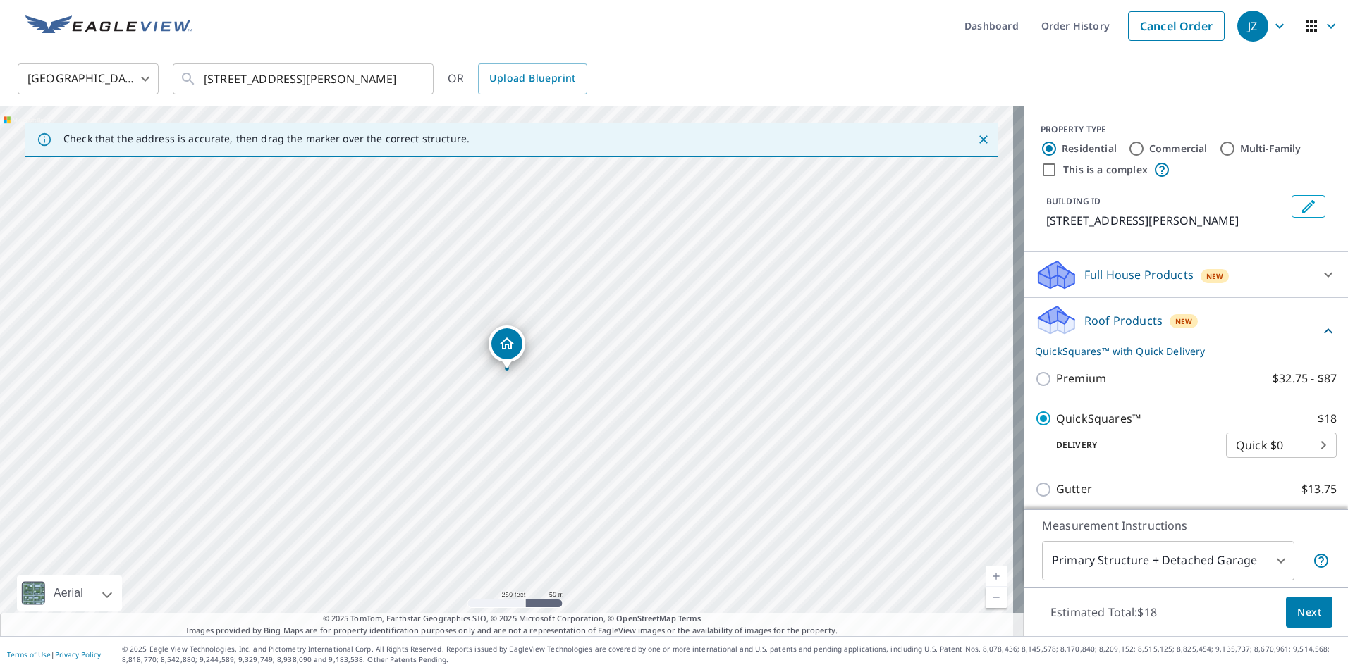
click at [1303, 617] on span "Next" at bounding box center [1309, 613] width 24 height 18
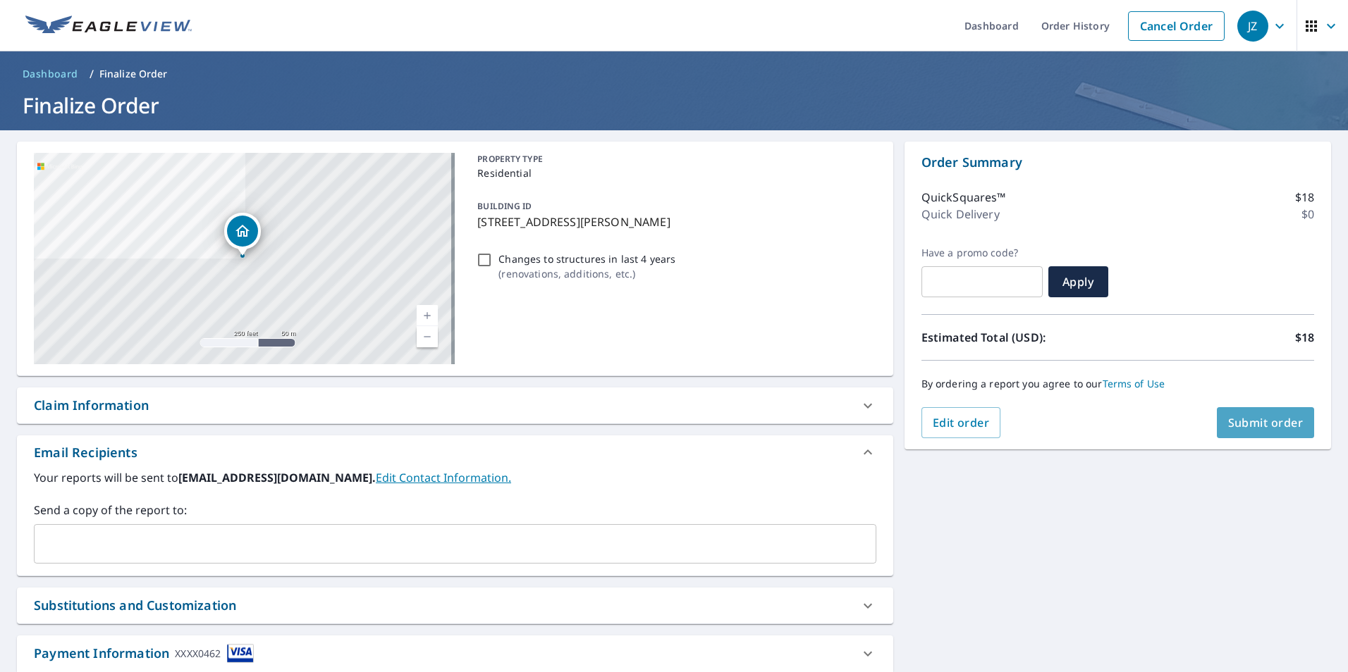
click at [1255, 422] on span "Submit order" at bounding box center [1265, 423] width 75 height 16
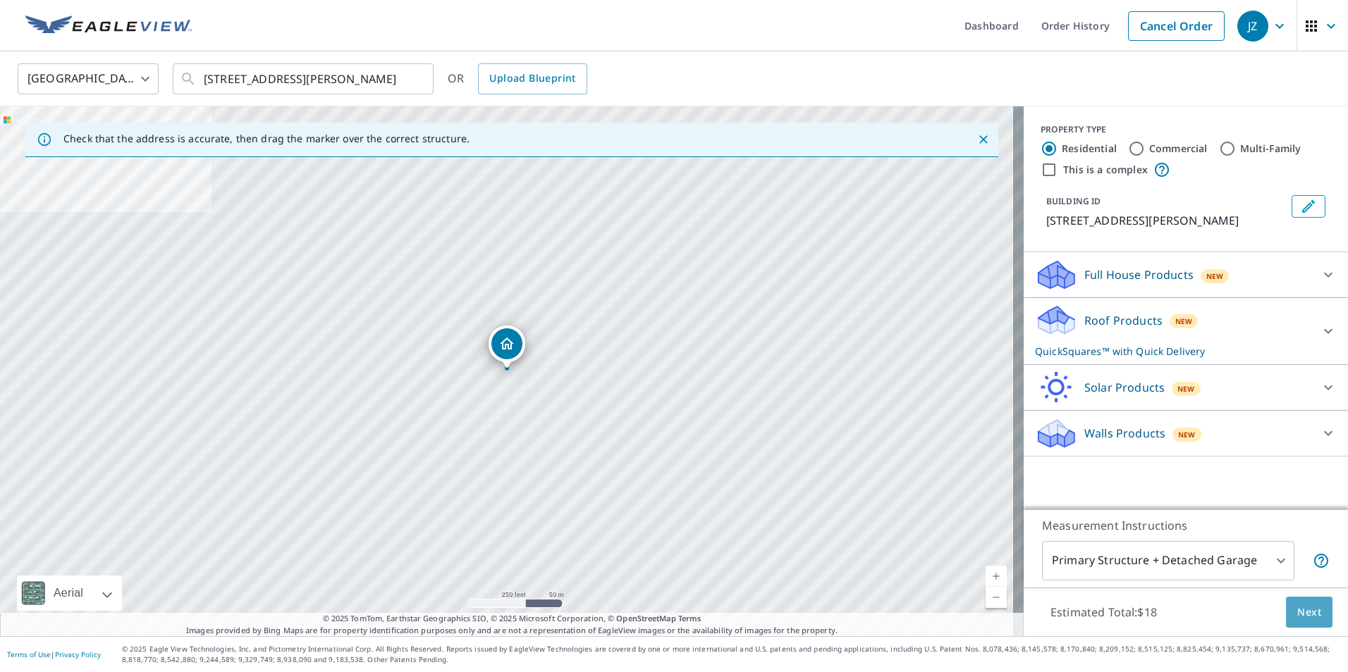
click at [1297, 615] on span "Next" at bounding box center [1309, 613] width 24 height 18
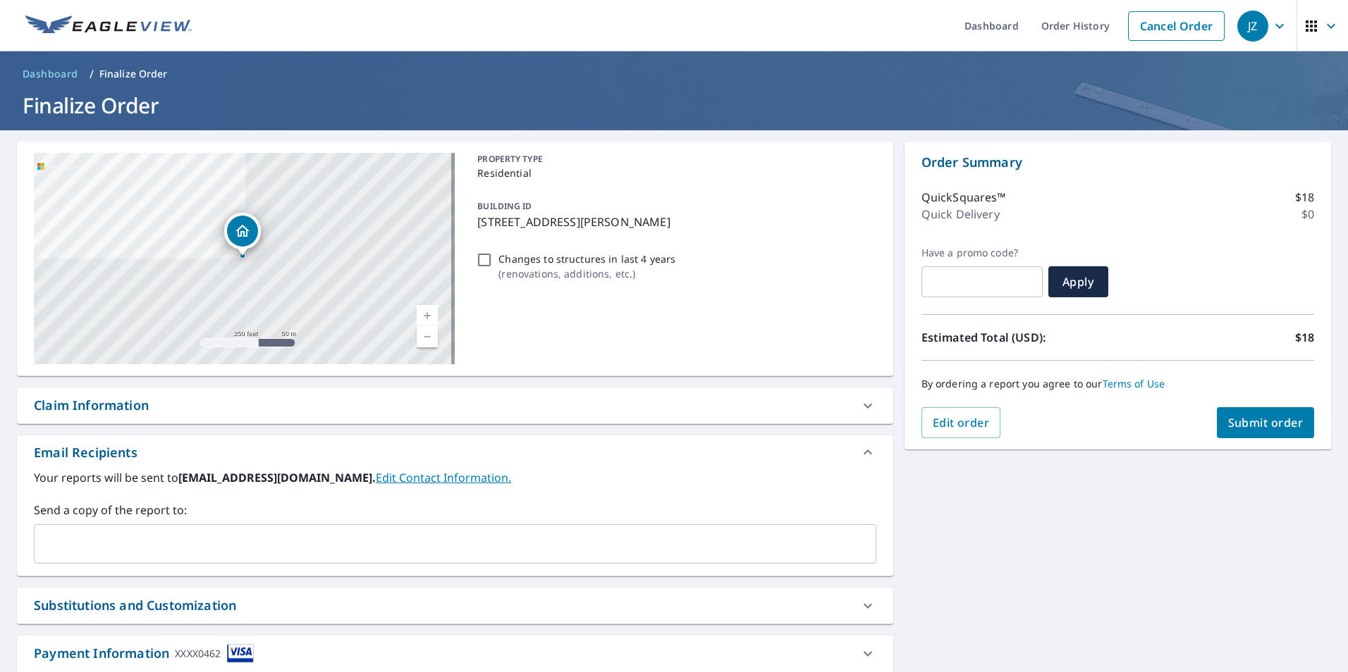
click at [1250, 417] on span "Submit order" at bounding box center [1265, 423] width 75 height 16
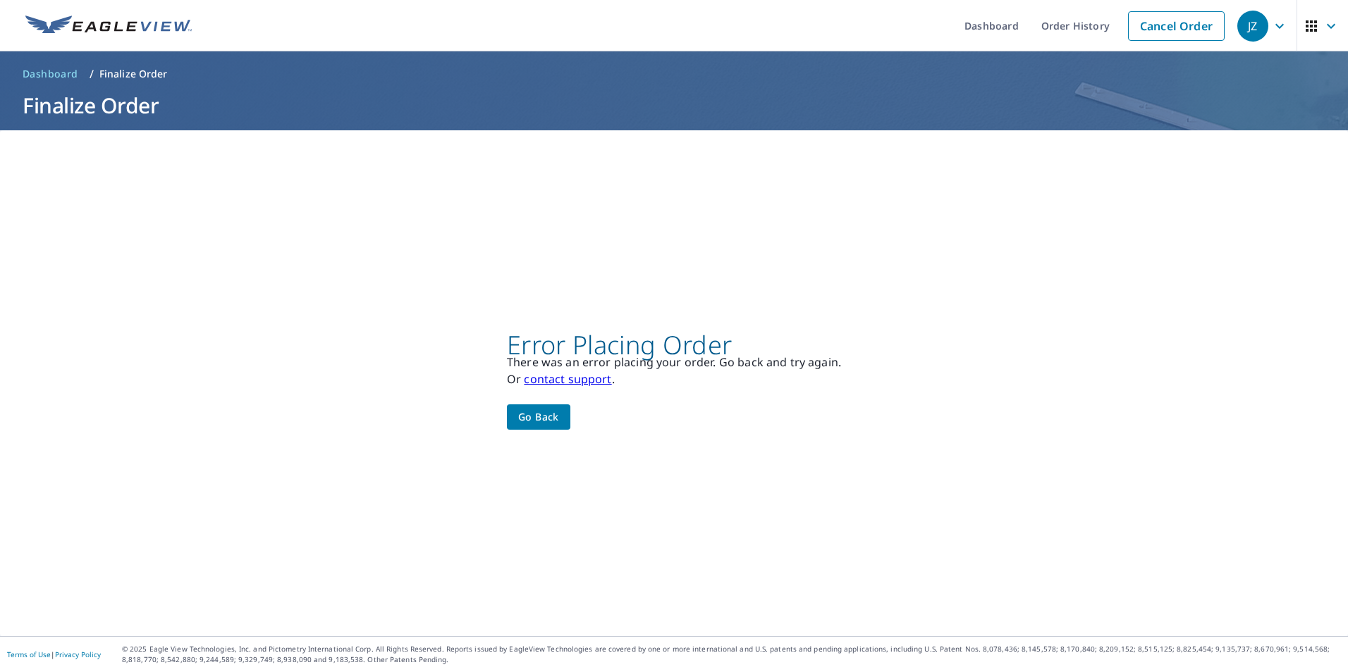
click at [1271, 25] on icon "button" at bounding box center [1279, 26] width 17 height 17
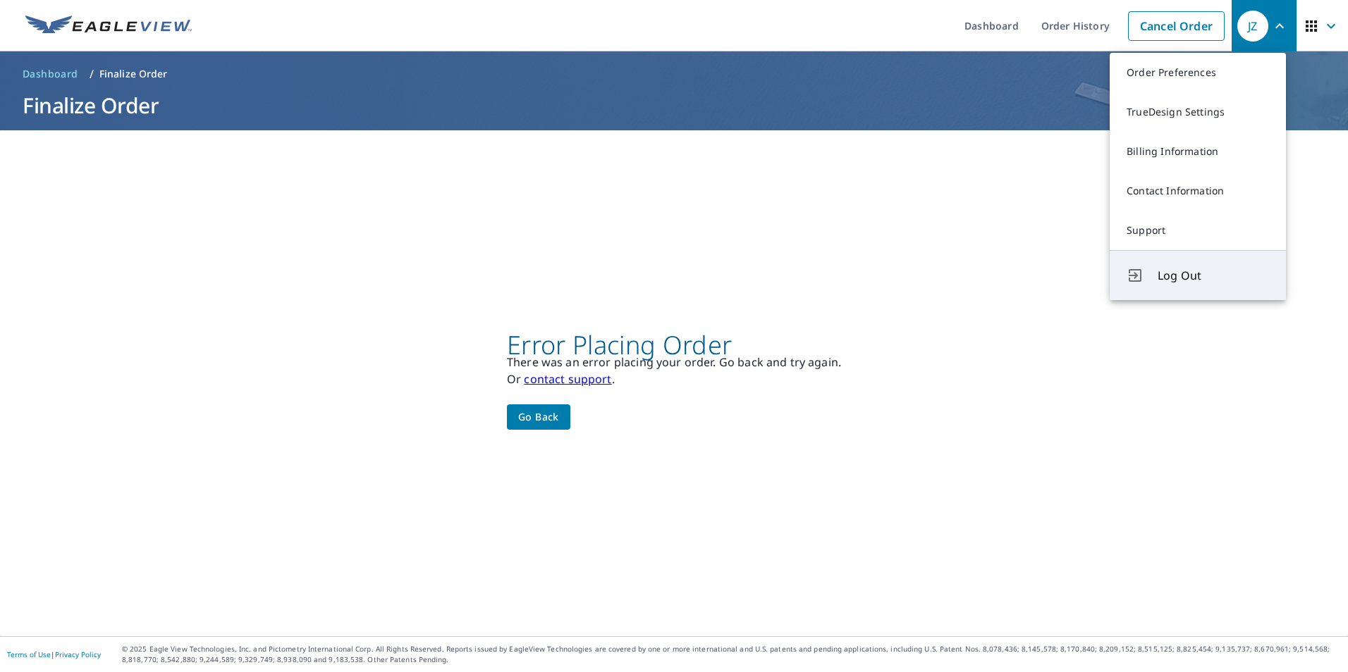
click at [1154, 273] on button "Log Out" at bounding box center [1197, 275] width 176 height 50
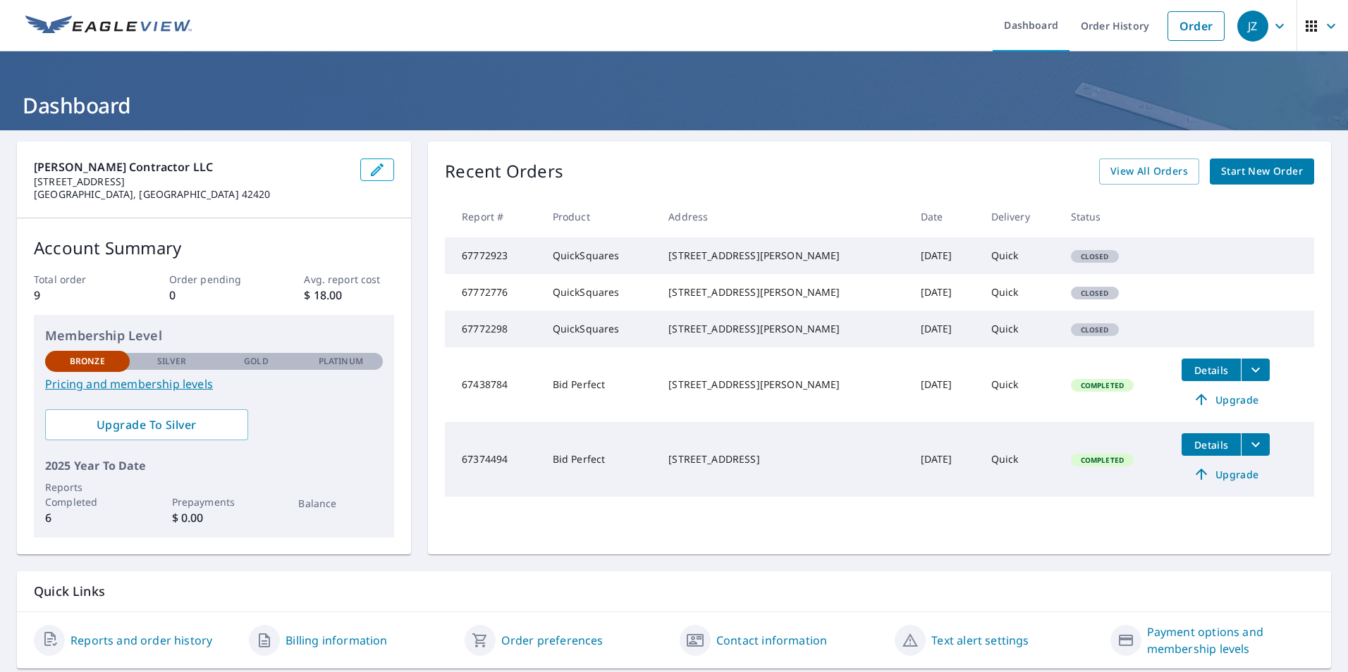
click at [943, 265] on td "[DATE]" at bounding box center [944, 256] width 70 height 37
click at [1240, 175] on span "Start New Order" at bounding box center [1262, 172] width 82 height 18
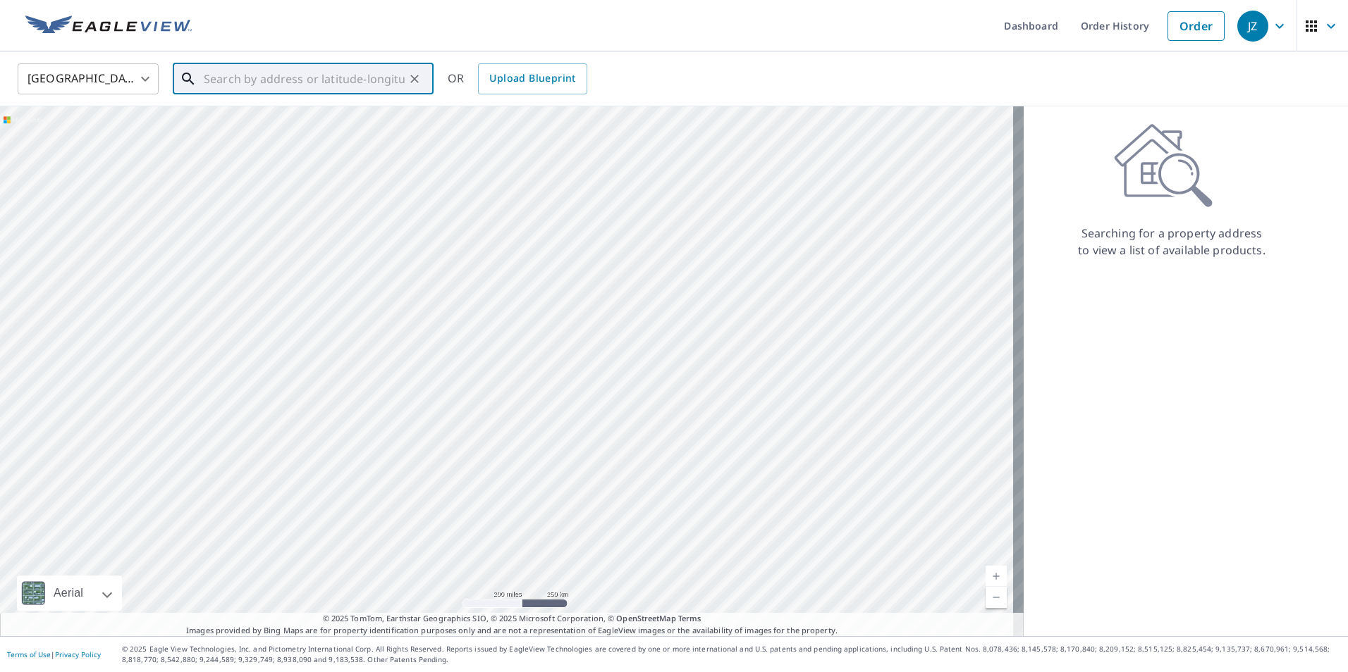
click at [362, 83] on input "text" at bounding box center [304, 78] width 201 height 39
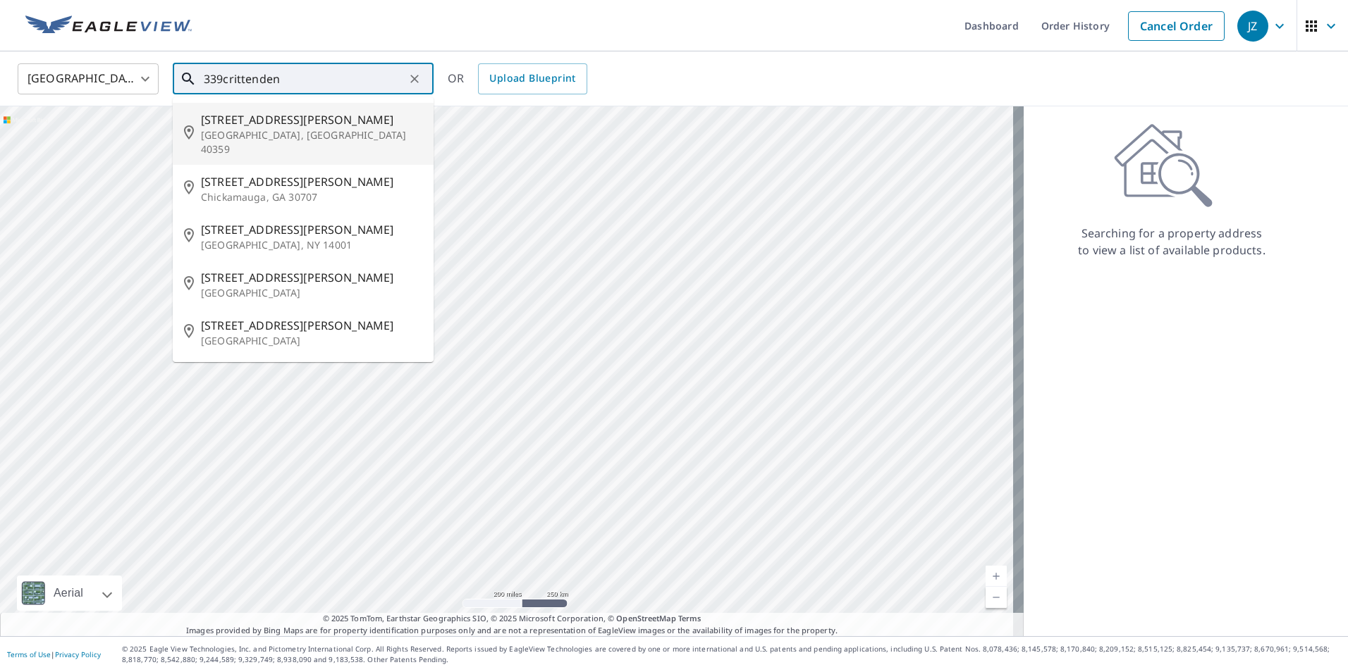
click at [234, 123] on span "[STREET_ADDRESS][PERSON_NAME]" at bounding box center [311, 119] width 221 height 17
type input "[STREET_ADDRESS][PERSON_NAME]"
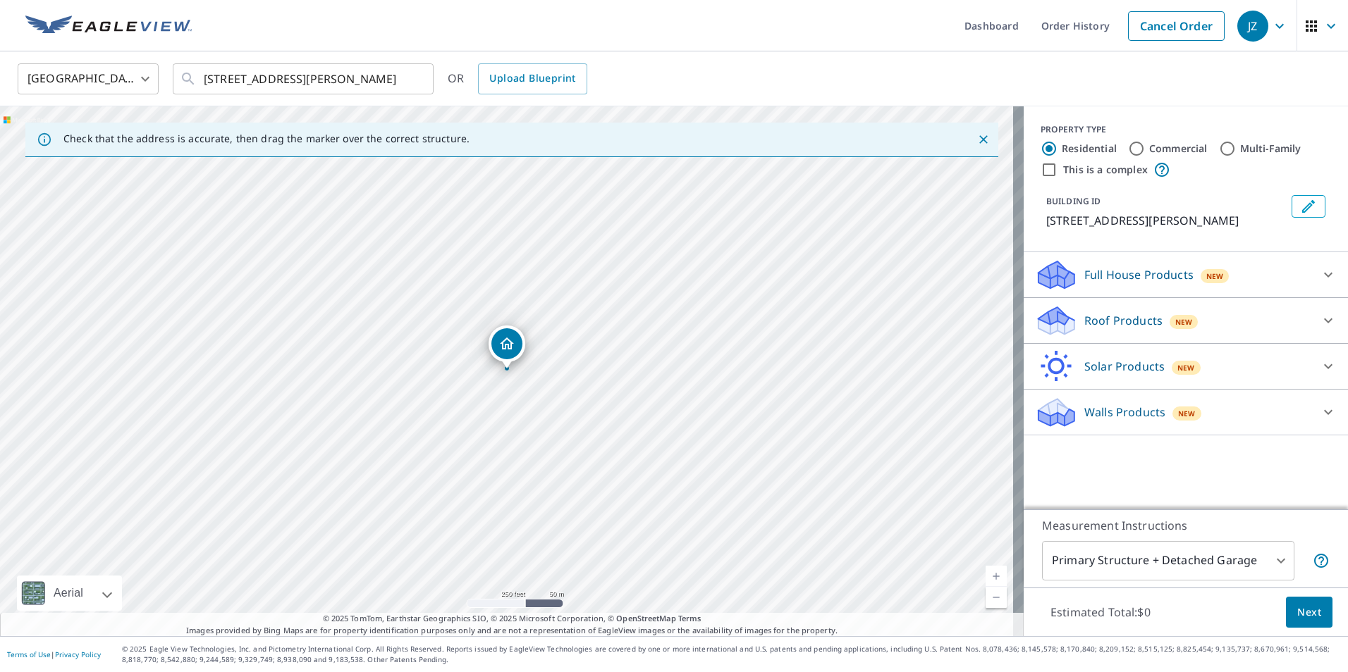
click at [1271, 325] on div "Roof Products New" at bounding box center [1173, 320] width 276 height 33
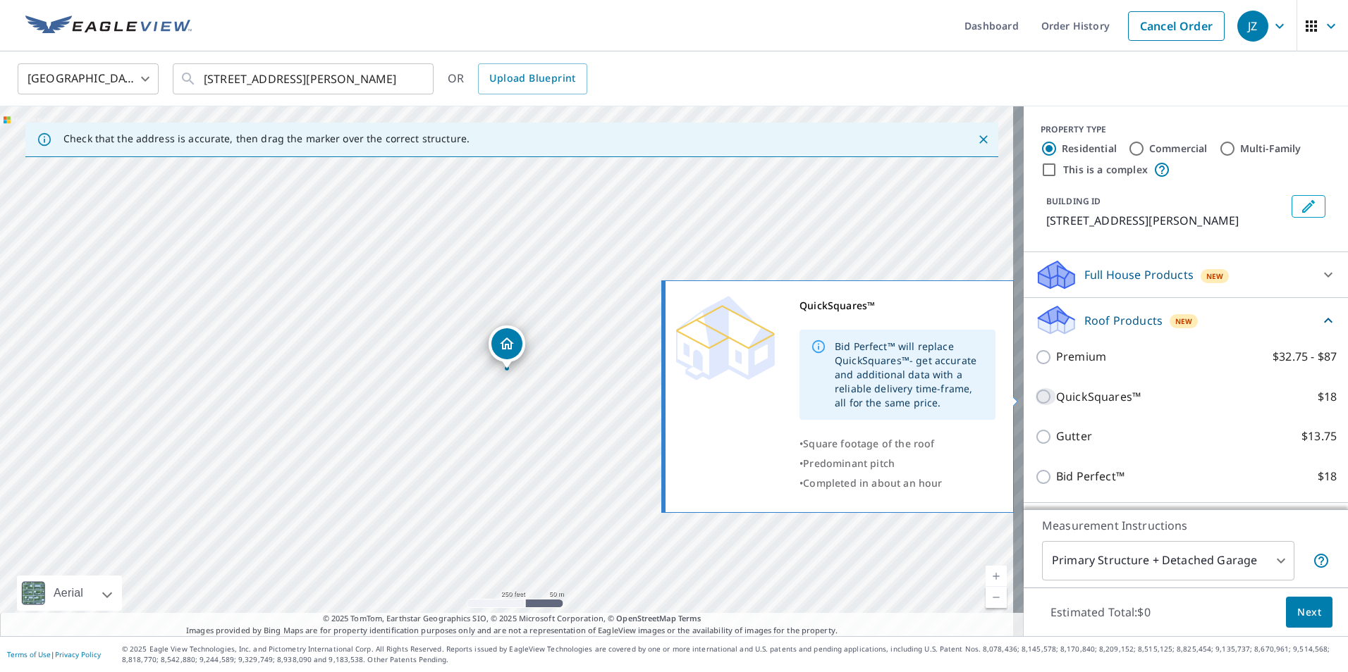
click at [1035, 396] on input "QuickSquares™ $18" at bounding box center [1045, 396] width 21 height 17
checkbox input "true"
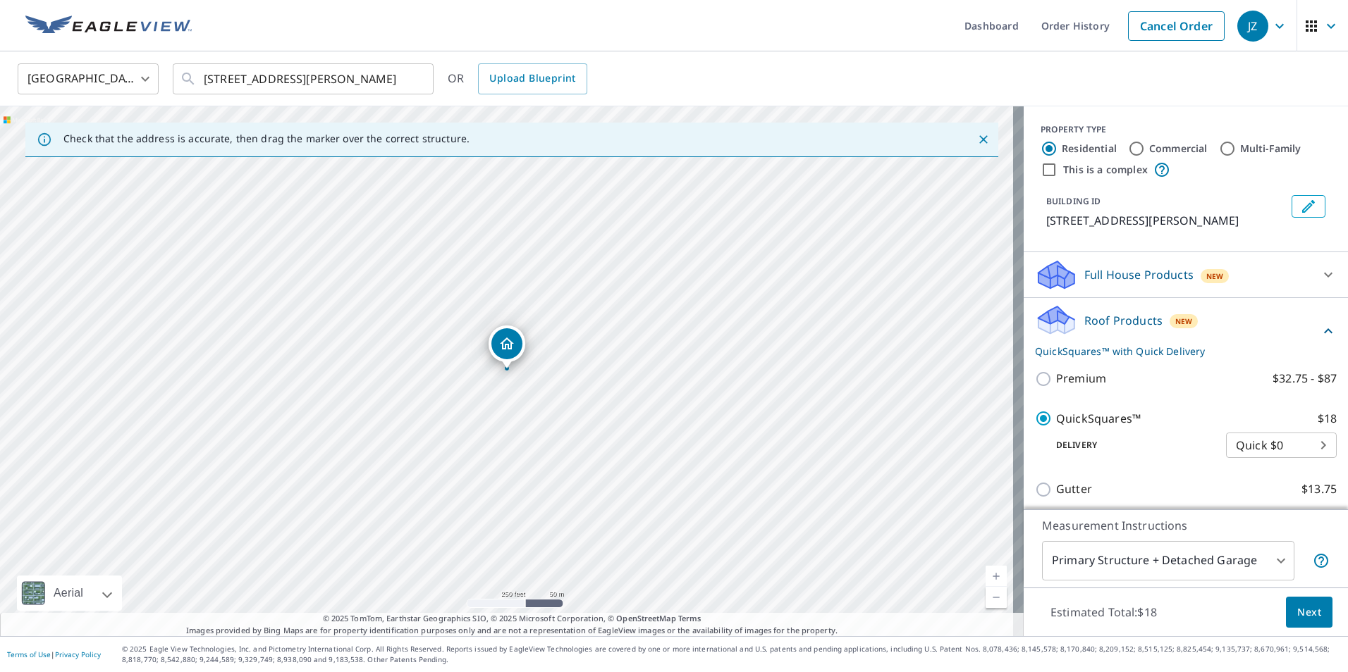
click at [1300, 608] on span "Next" at bounding box center [1309, 613] width 24 height 18
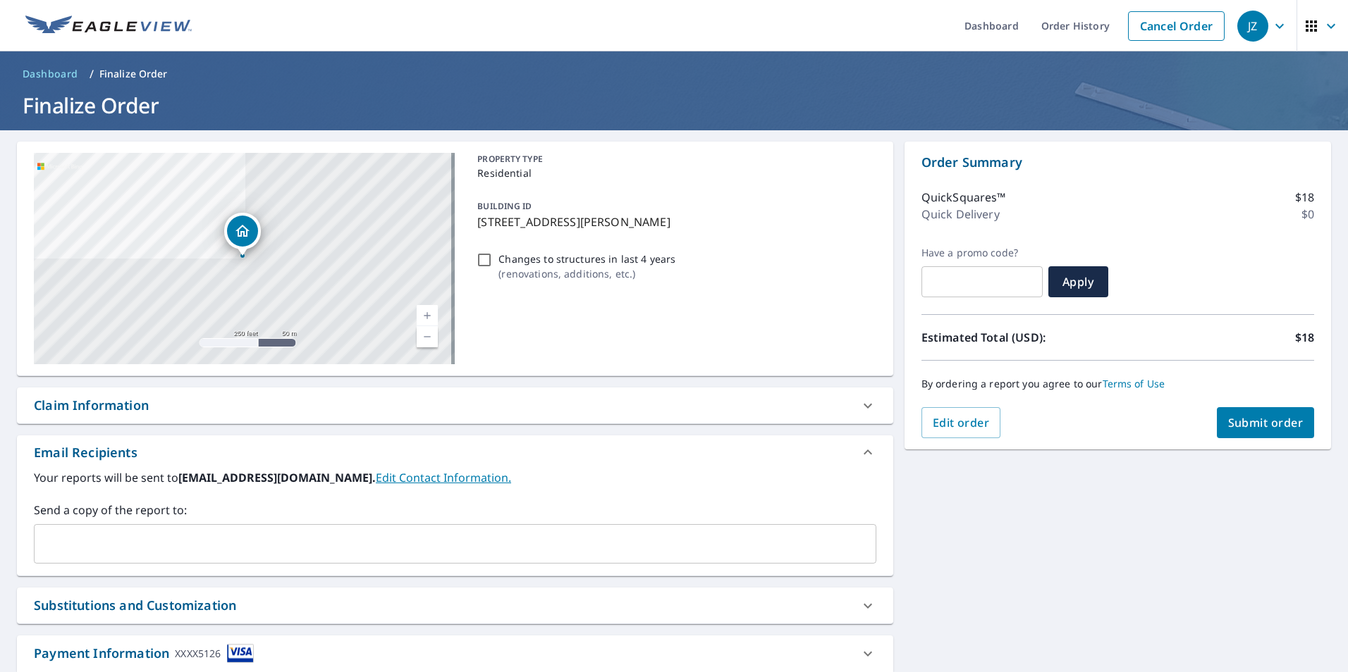
click at [1247, 419] on span "Submit order" at bounding box center [1265, 423] width 75 height 16
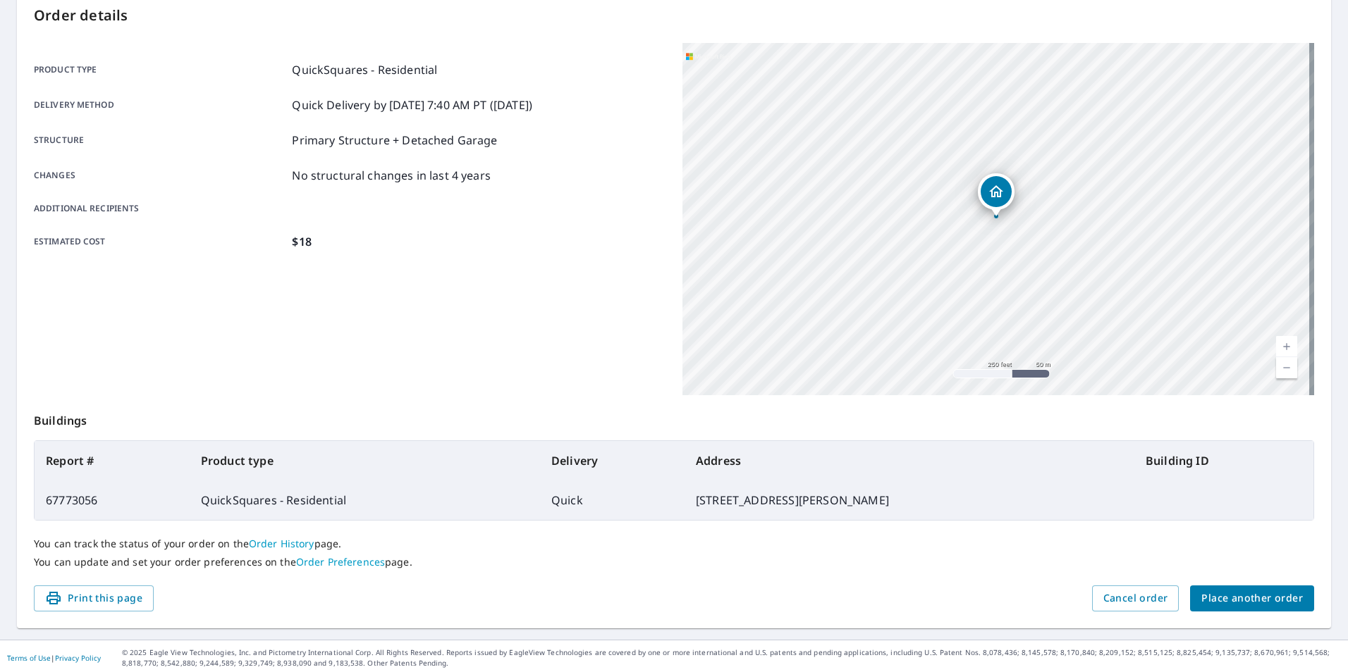
scroll to position [157, 0]
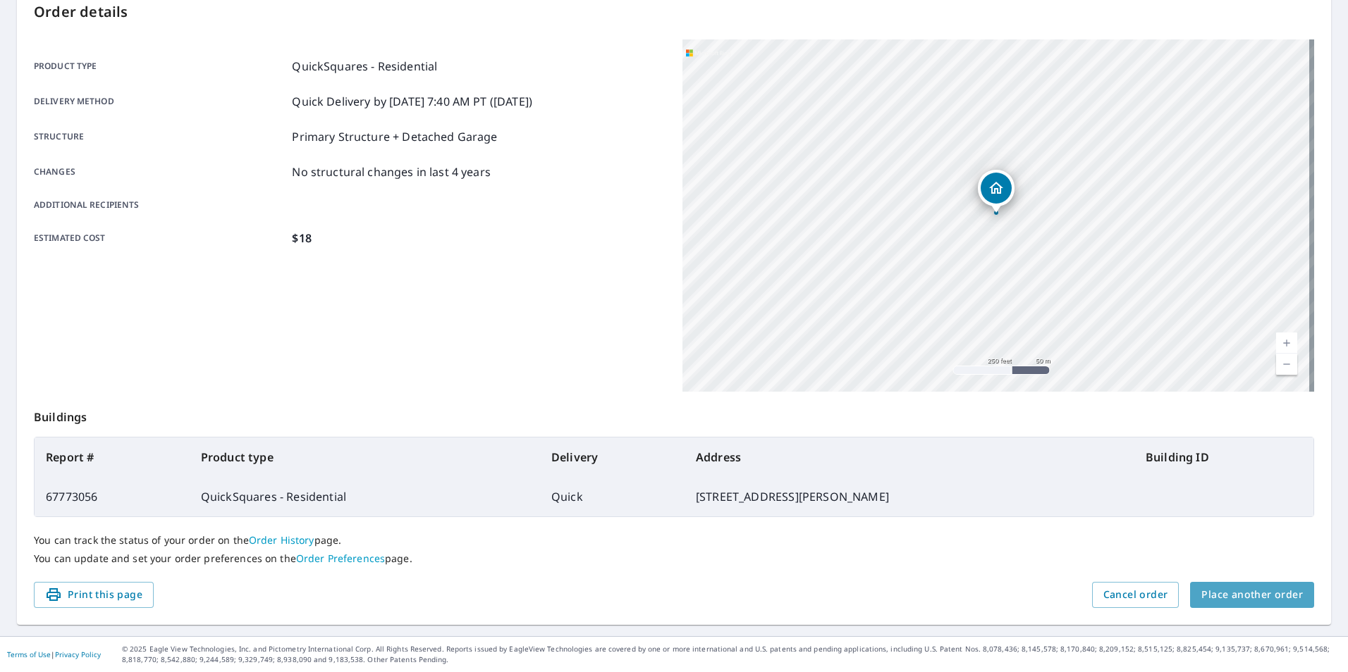
click at [1243, 597] on span "Place another order" at bounding box center [1251, 595] width 101 height 18
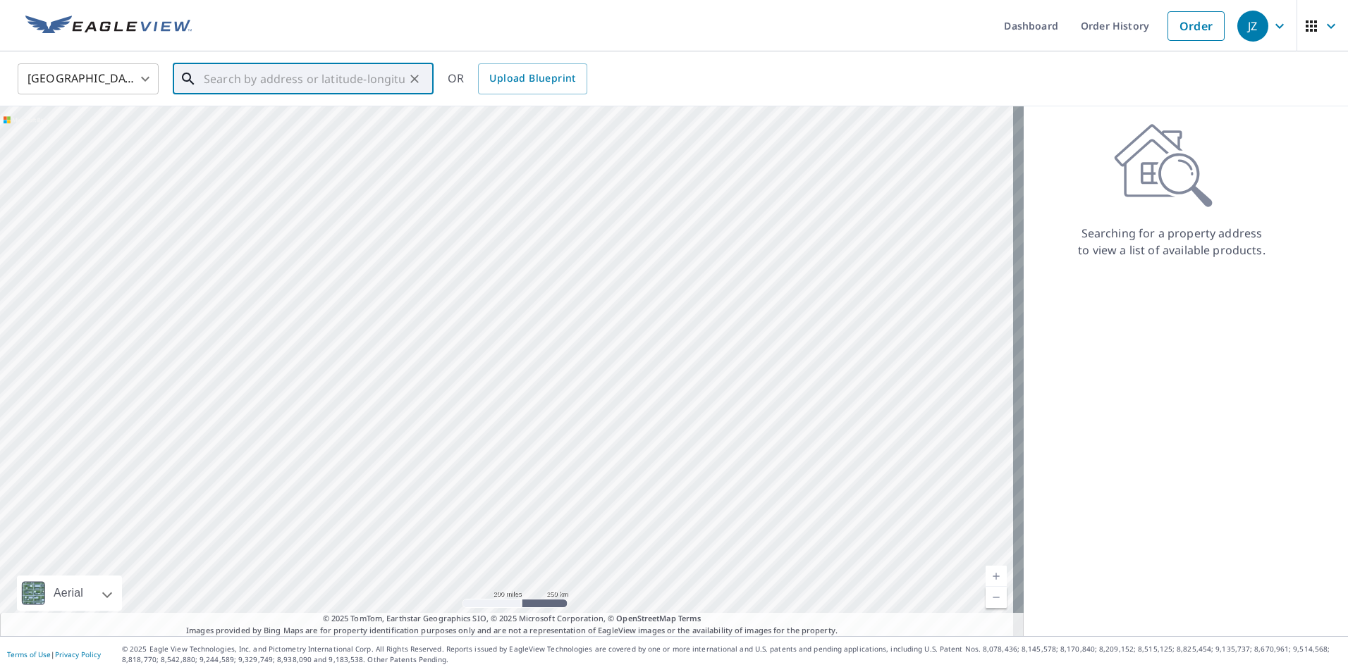
click at [367, 74] on input "text" at bounding box center [304, 78] width 201 height 39
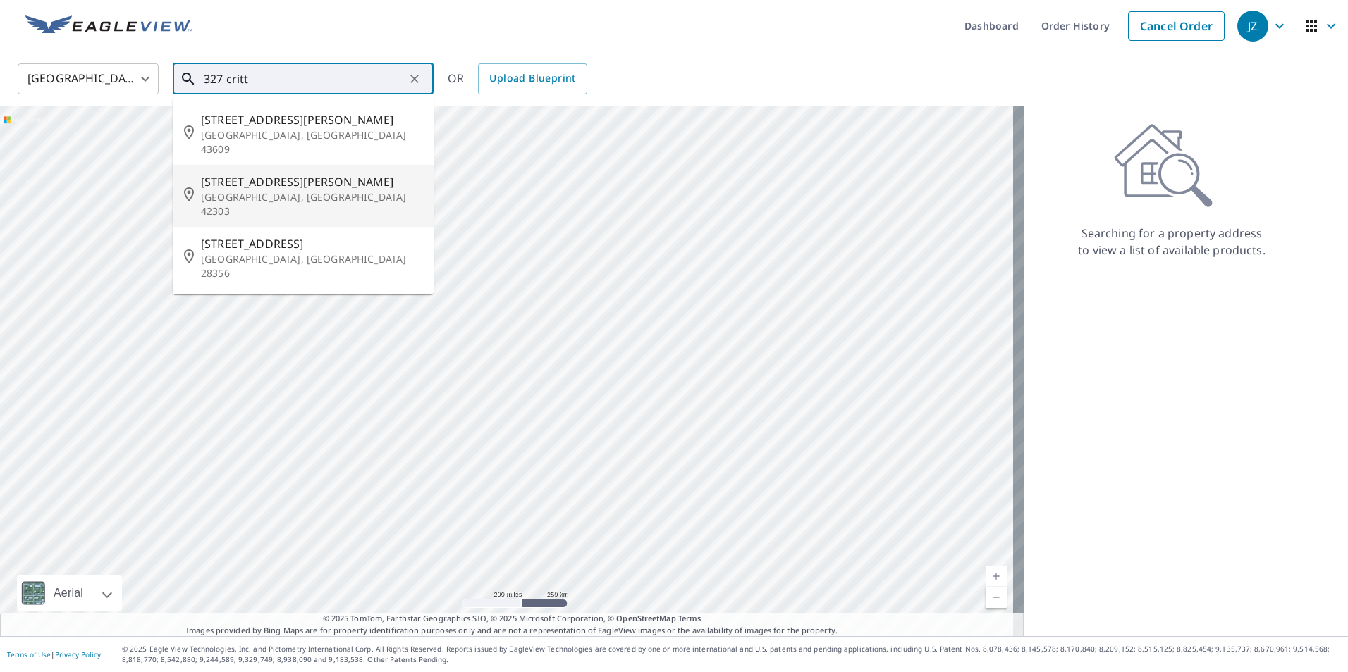
click at [264, 190] on p "[GEOGRAPHIC_DATA], [GEOGRAPHIC_DATA] 42303" at bounding box center [311, 204] width 221 height 28
type input "[STREET_ADDRESS][PERSON_NAME]"
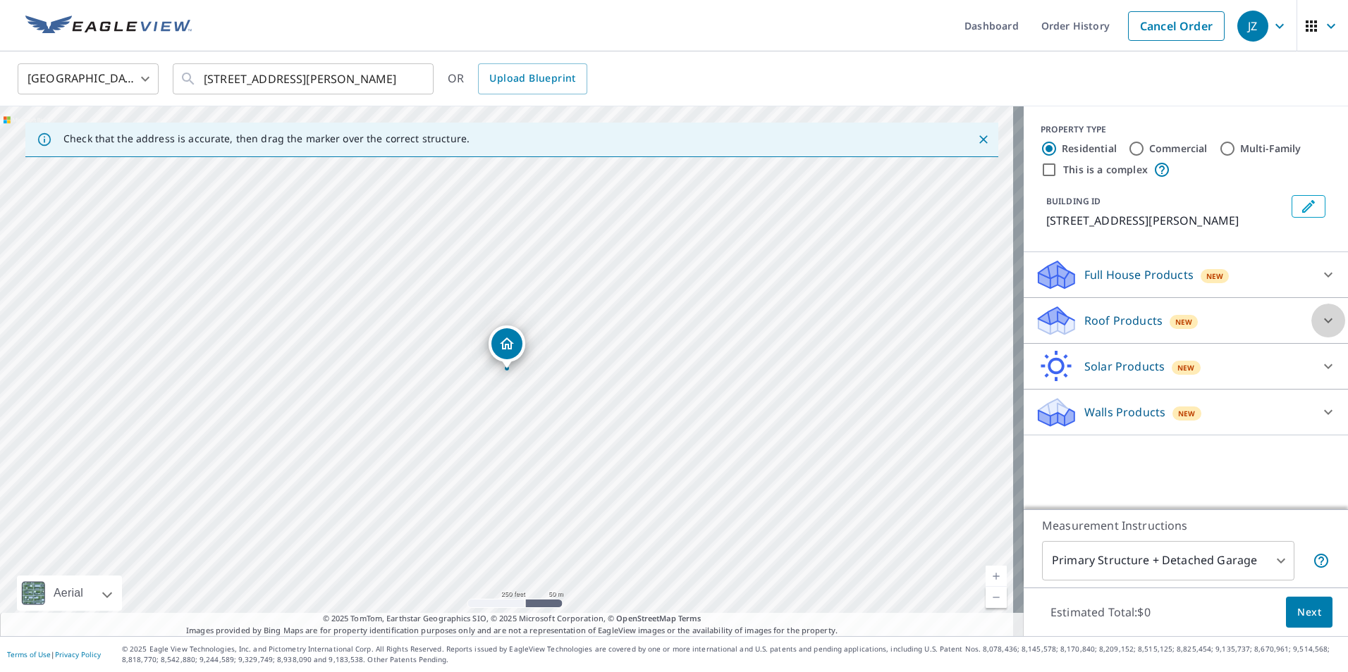
click at [1319, 321] on icon at bounding box center [1327, 320] width 17 height 17
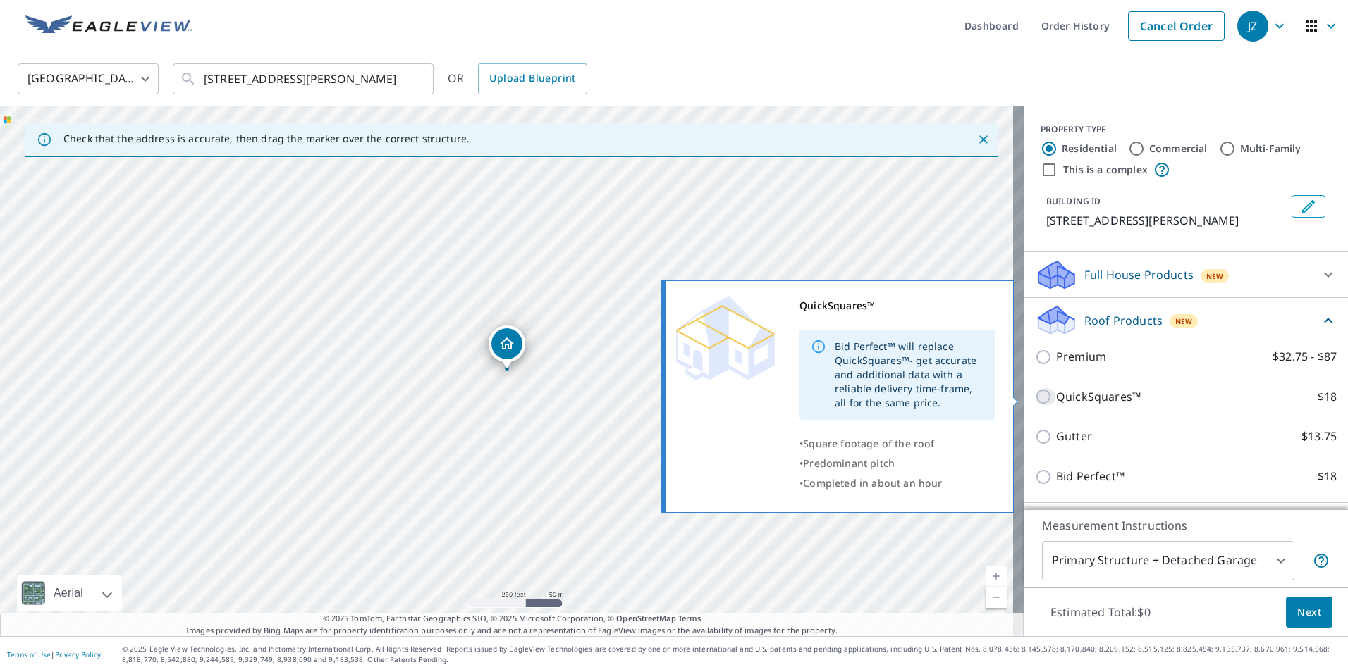
click at [1038, 395] on input "QuickSquares™ $18" at bounding box center [1045, 396] width 21 height 17
checkbox input "true"
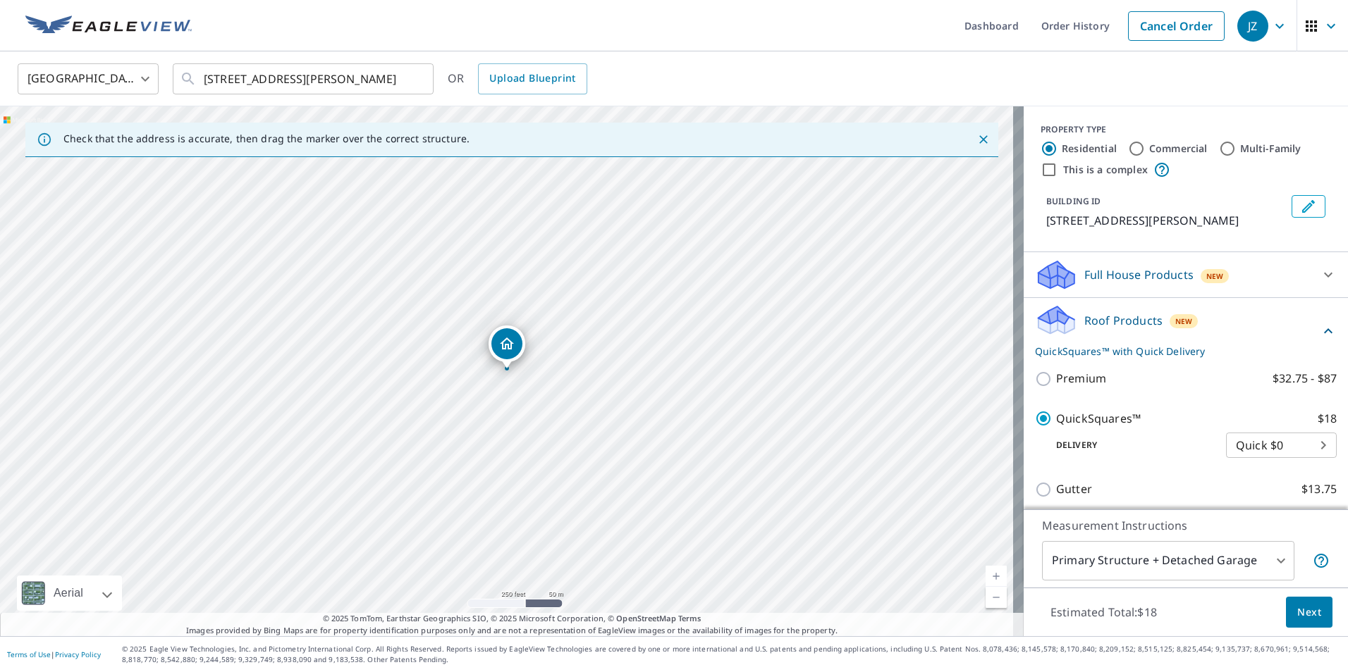
click at [1297, 615] on span "Next" at bounding box center [1309, 613] width 24 height 18
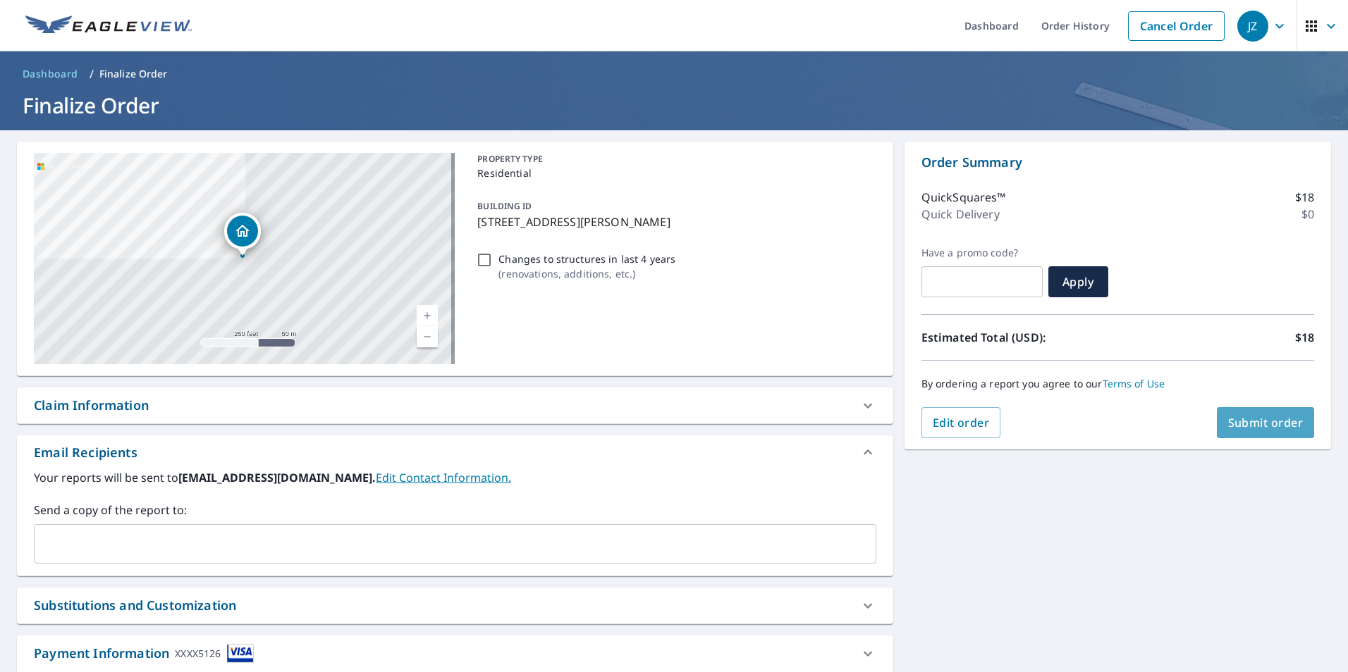
click at [1246, 426] on span "Submit order" at bounding box center [1265, 423] width 75 height 16
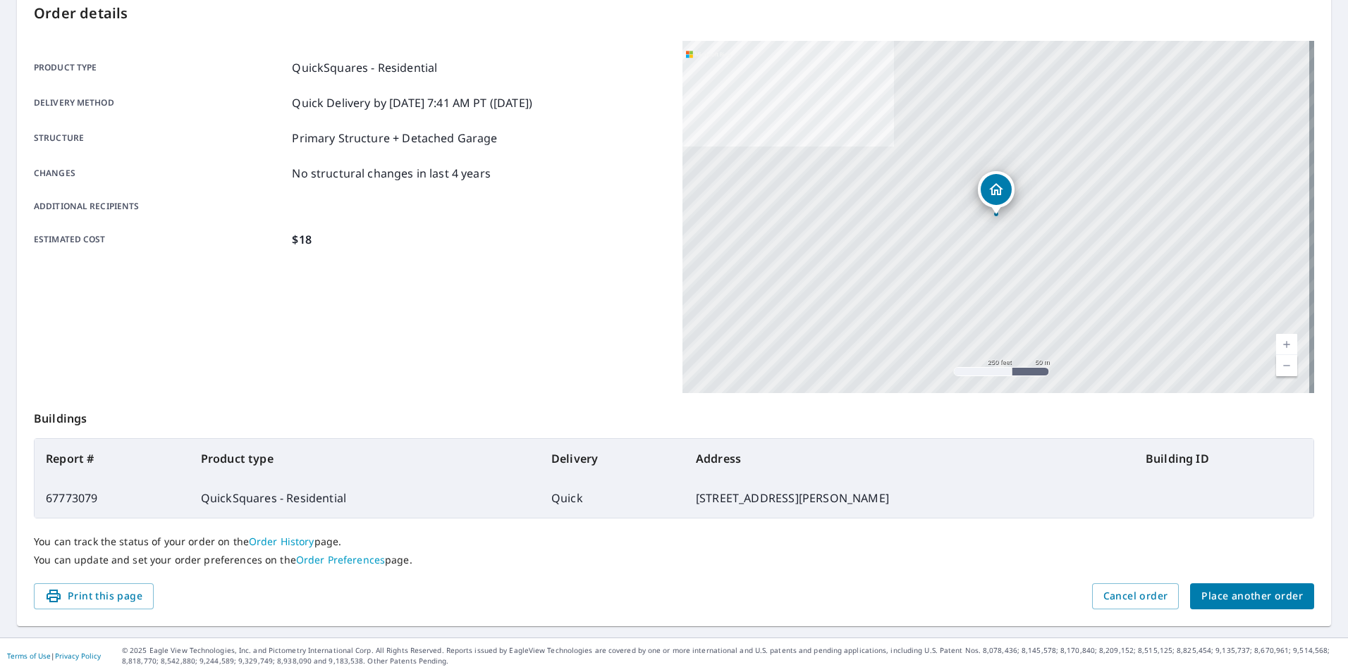
scroll to position [157, 0]
click at [1240, 597] on span "Place another order" at bounding box center [1251, 595] width 101 height 18
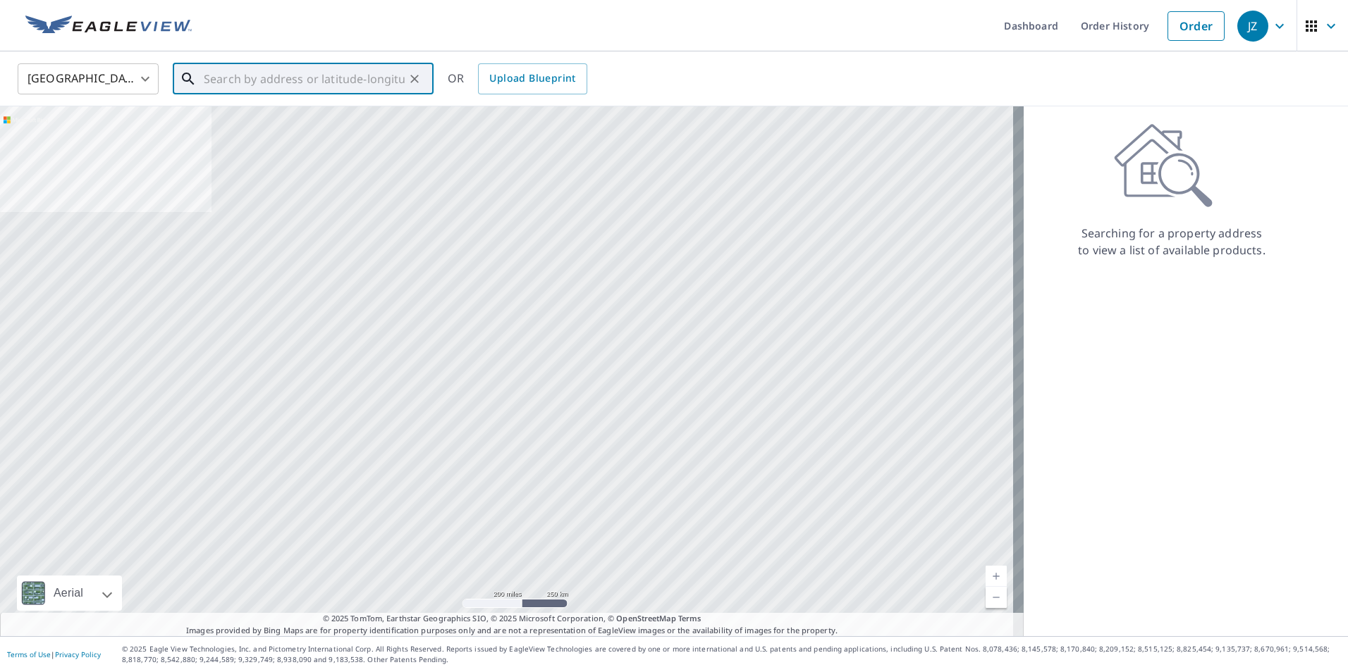
click at [335, 79] on input "text" at bounding box center [304, 78] width 201 height 39
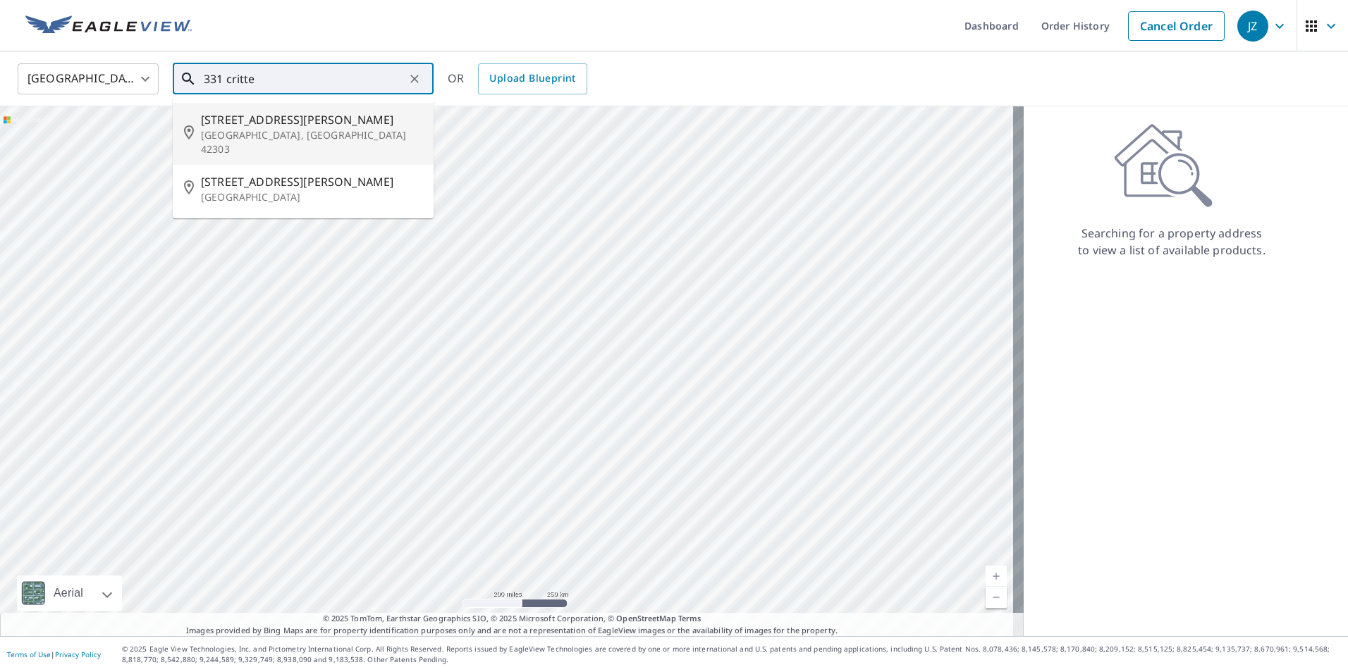
click at [276, 127] on span "[STREET_ADDRESS][PERSON_NAME]" at bounding box center [311, 119] width 221 height 17
type input "[STREET_ADDRESS][PERSON_NAME]"
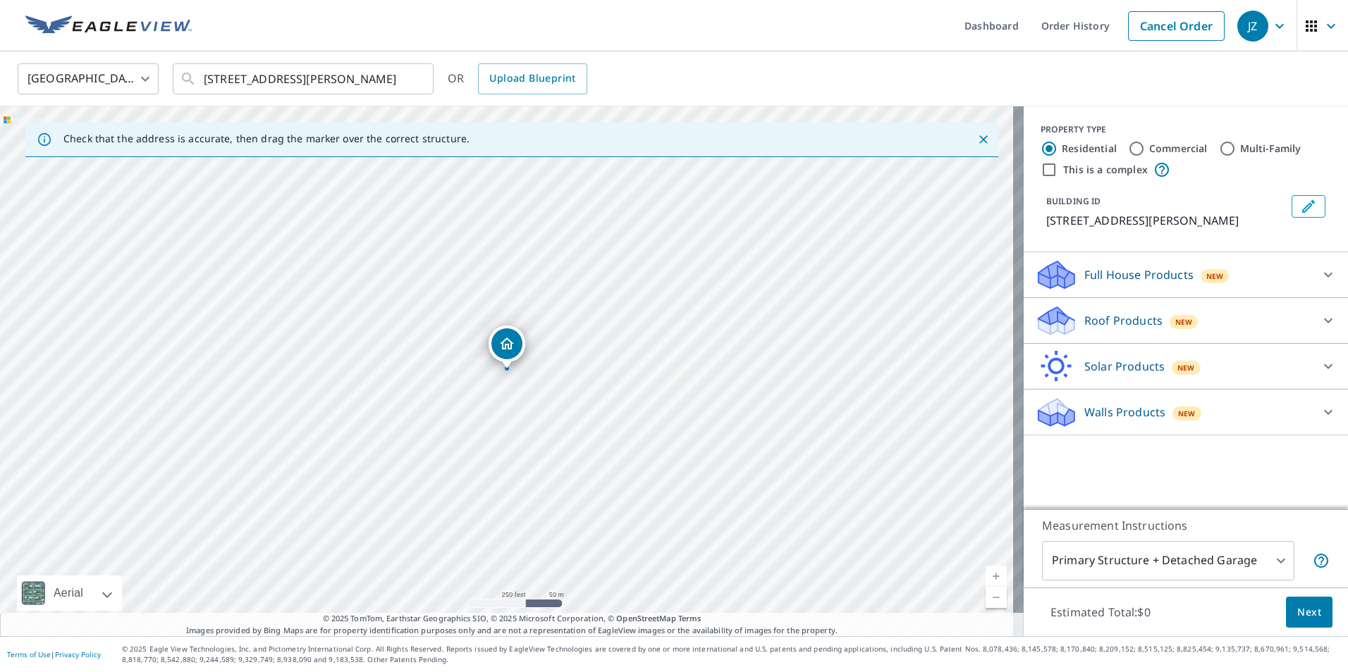
click at [1298, 324] on div "Roof Products New" at bounding box center [1173, 320] width 276 height 33
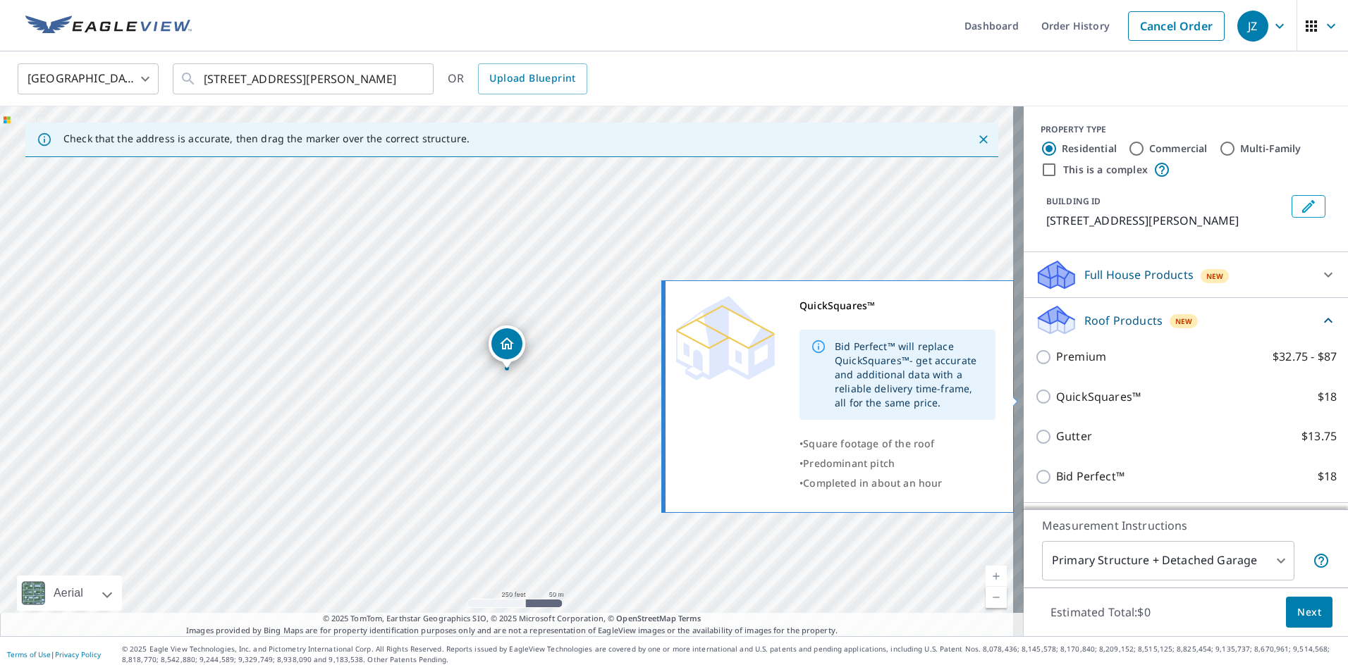
click at [1035, 393] on input "QuickSquares™ $18" at bounding box center [1045, 396] width 21 height 17
checkbox input "true"
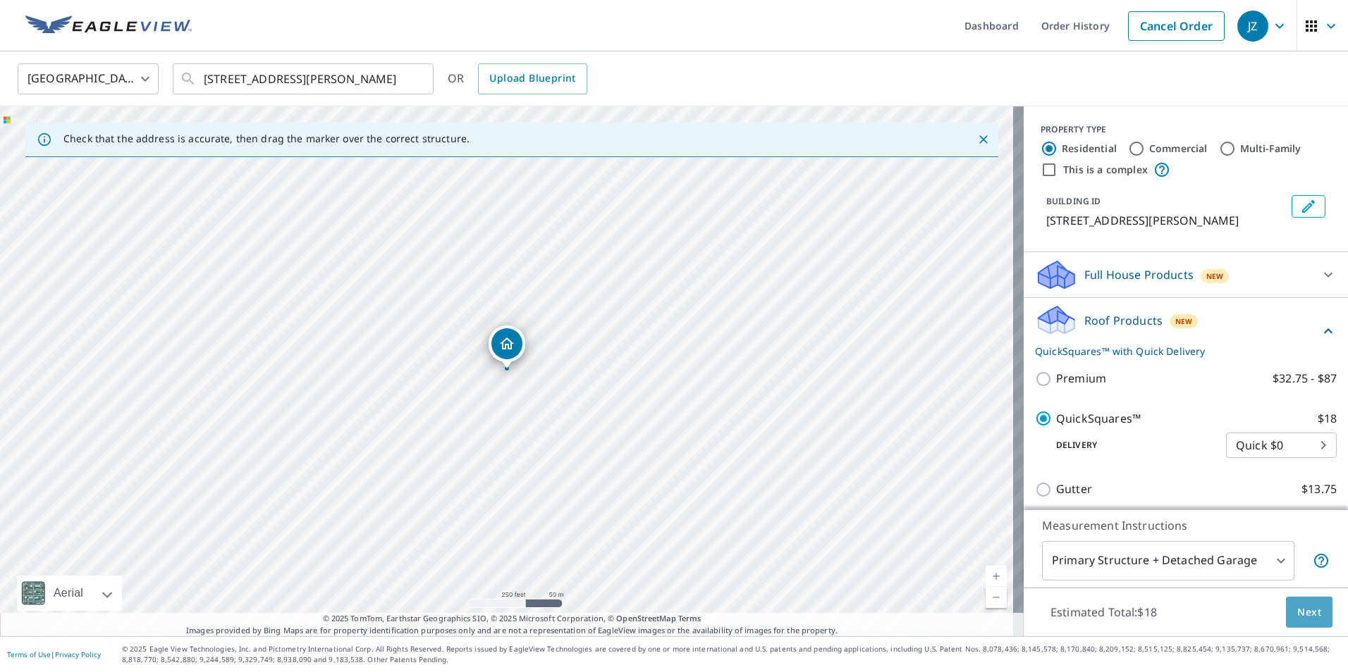
click at [1303, 614] on span "Next" at bounding box center [1309, 613] width 24 height 18
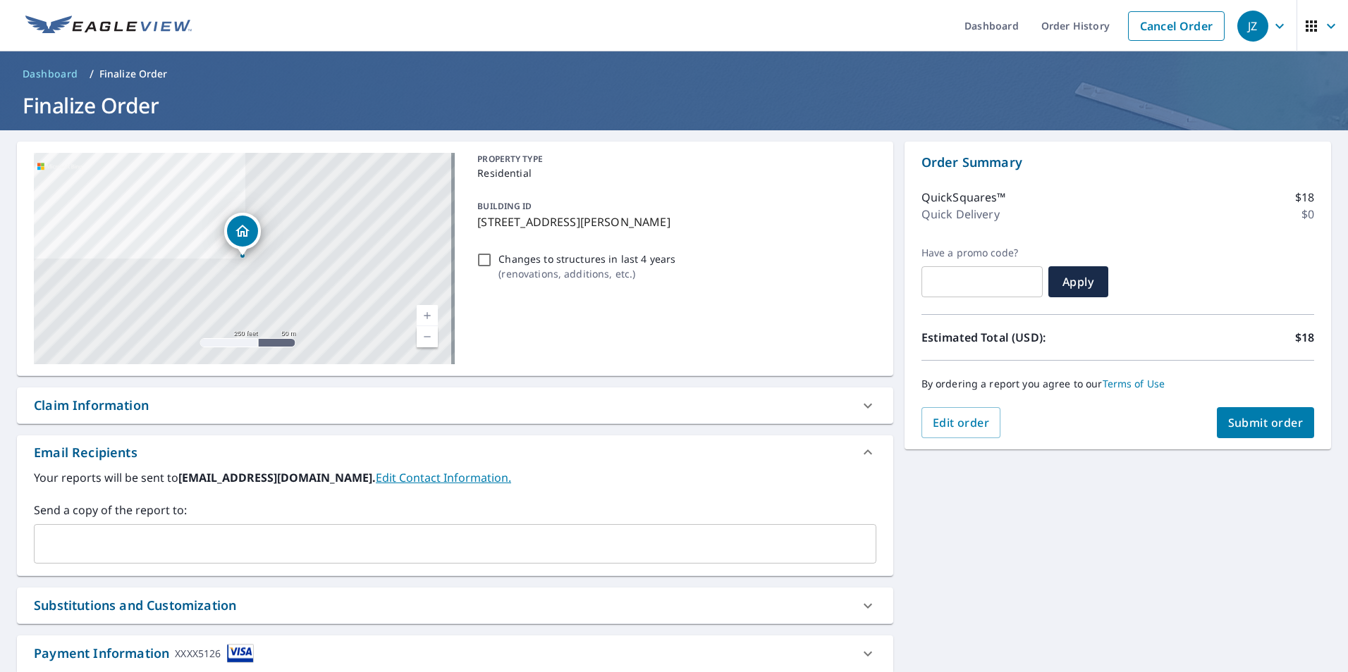
click at [1265, 423] on span "Submit order" at bounding box center [1265, 423] width 75 height 16
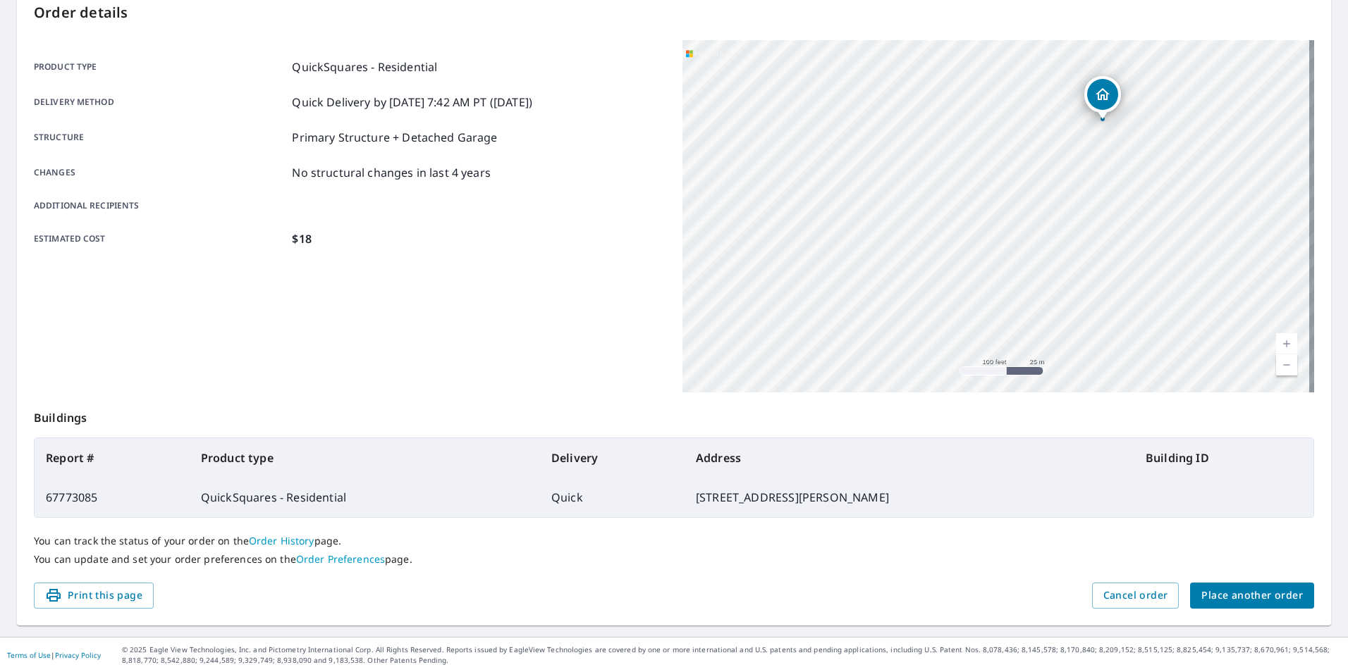
scroll to position [157, 0]
